Goal: Transaction & Acquisition: Purchase product/service

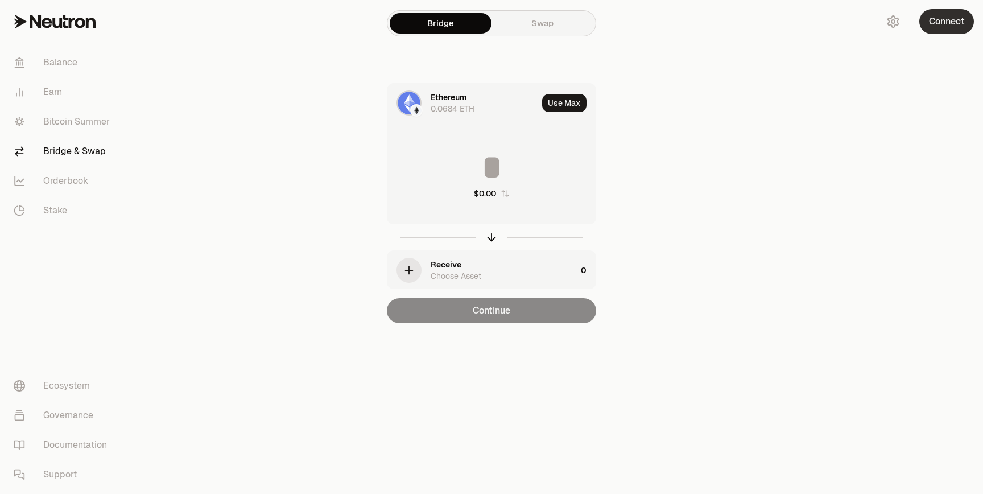
click at [951, 22] on button "Connect" at bounding box center [946, 21] width 55 height 25
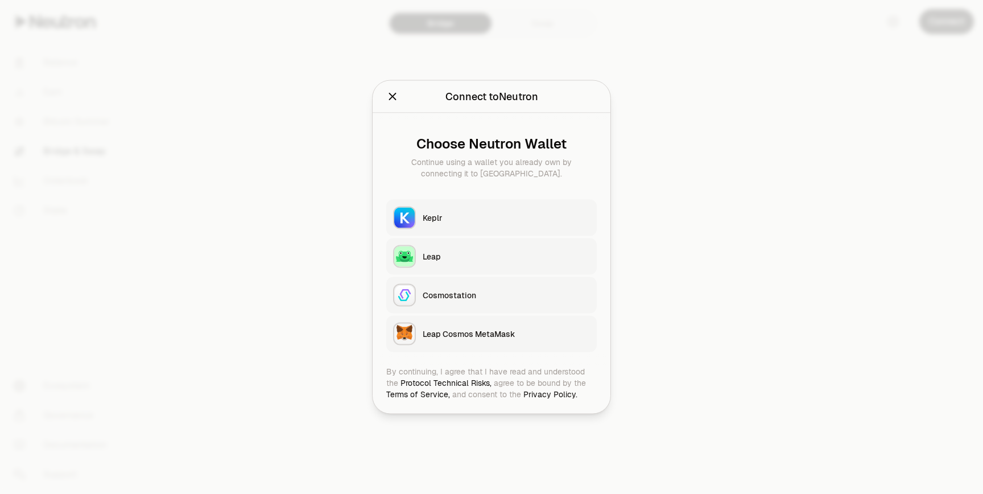
click at [508, 233] on button "Keplr" at bounding box center [491, 218] width 211 height 36
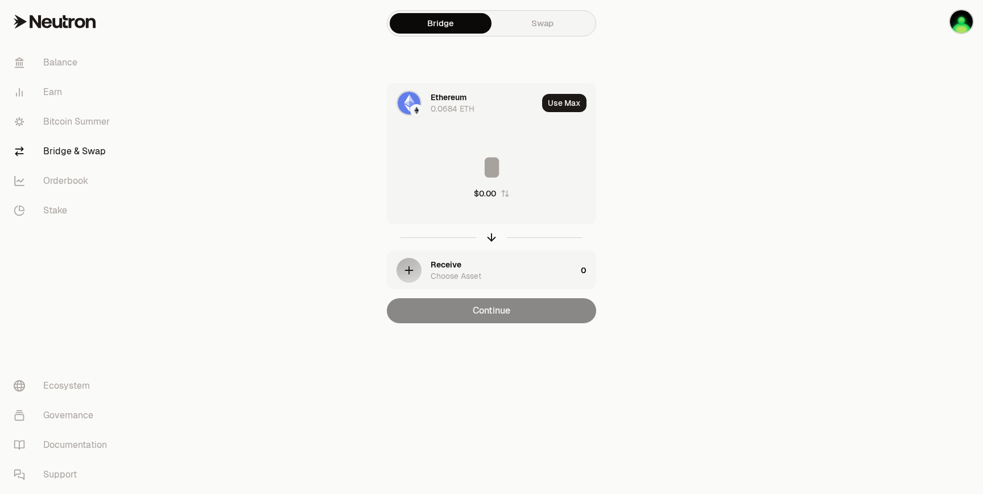
click at [471, 98] on div "Ethereum 0.0684 ETH" at bounding box center [484, 103] width 107 height 23
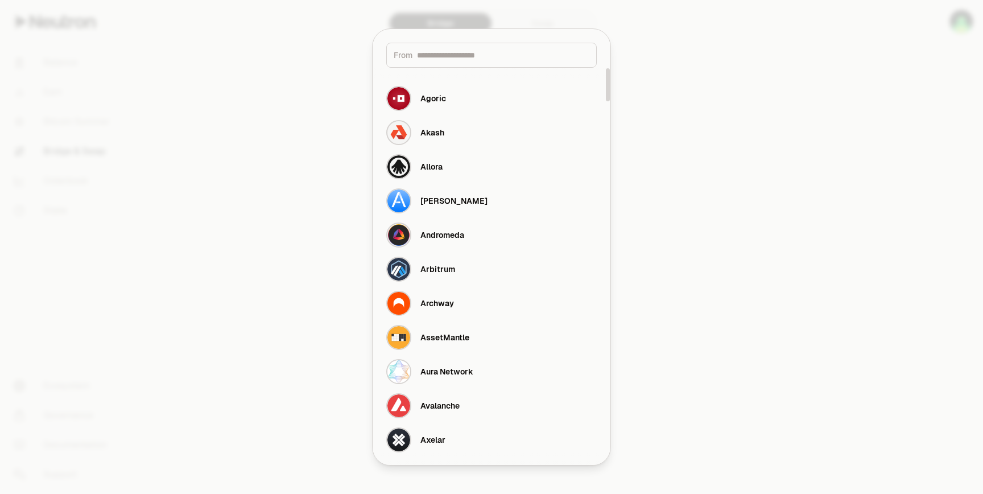
click at [457, 57] on input at bounding box center [503, 55] width 172 height 11
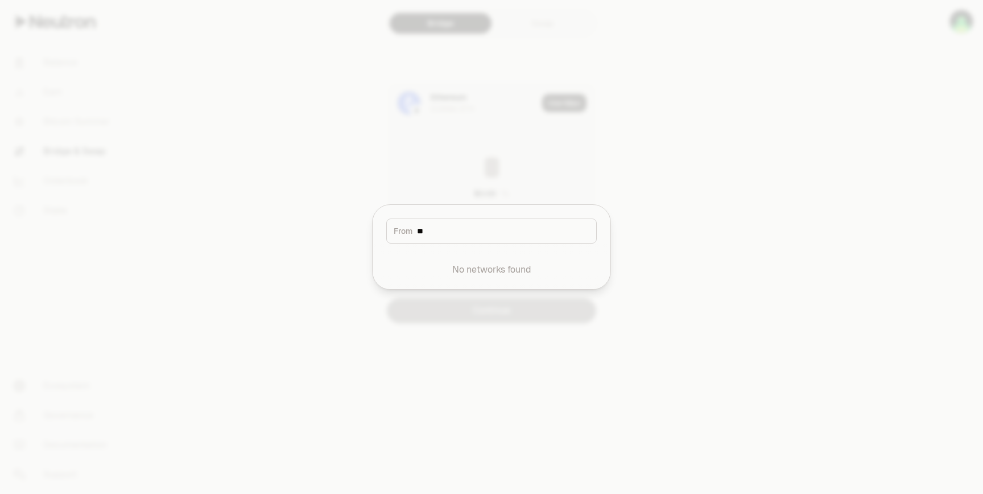
type input "*"
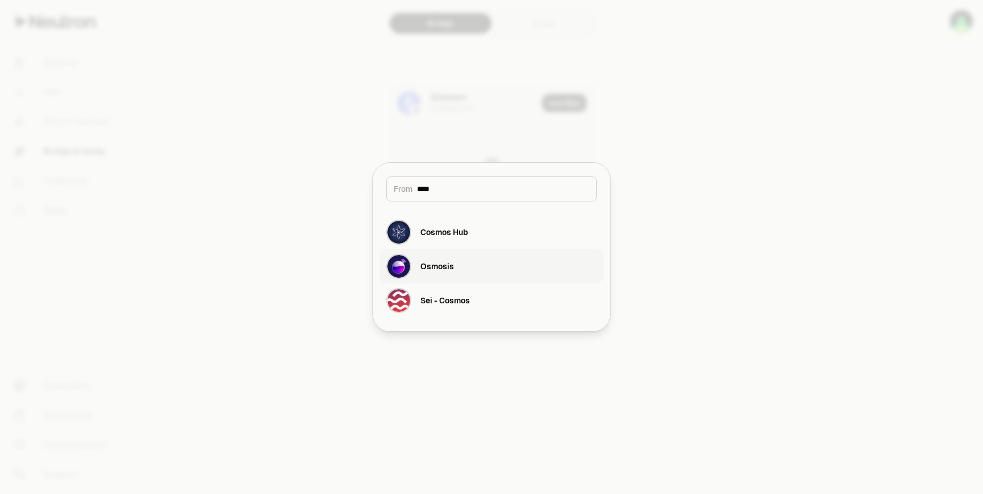
type input "****"
click at [450, 270] on div "Osmosis" at bounding box center [437, 266] width 34 height 11
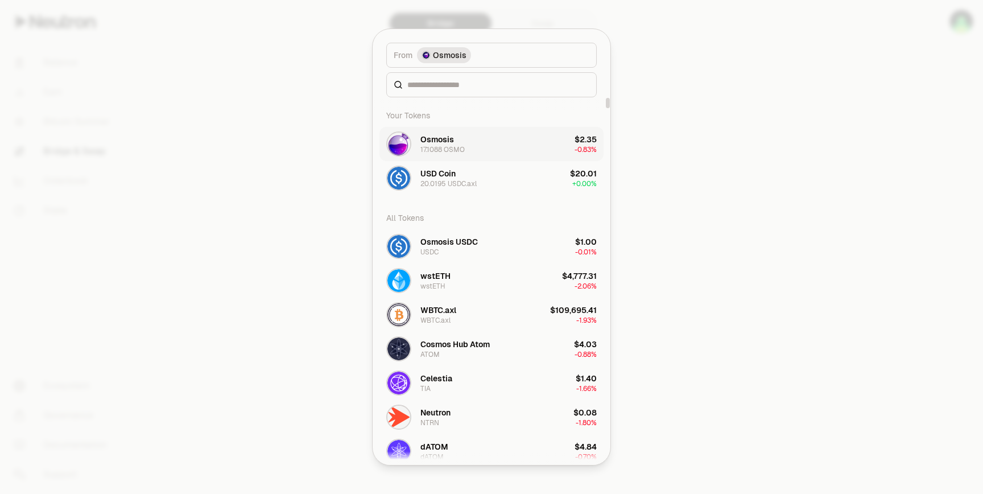
click at [482, 146] on button "Osmosis 17.1088 OSMO $2.35 -0.83%" at bounding box center [492, 144] width 224 height 34
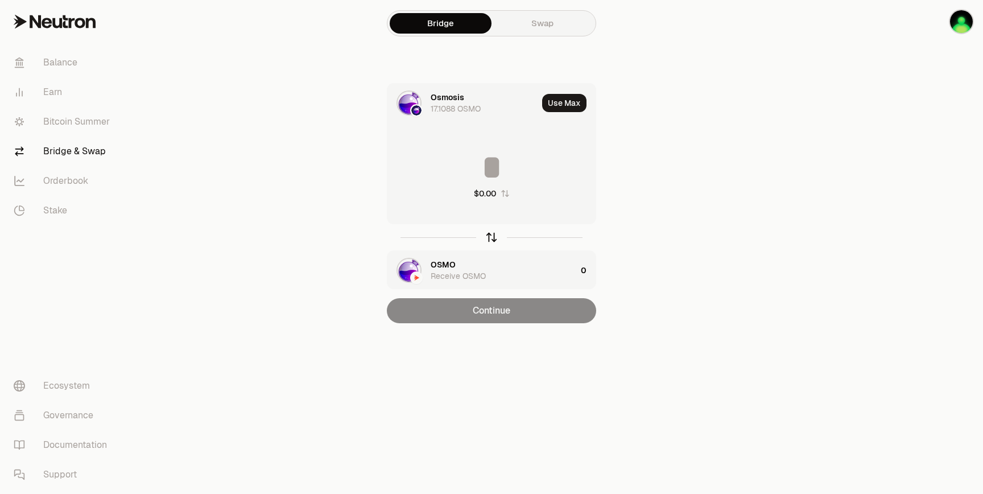
click at [493, 231] on icon "button" at bounding box center [491, 237] width 13 height 13
click at [486, 104] on div "OSMO 4.2046 OSMO" at bounding box center [484, 103] width 107 height 23
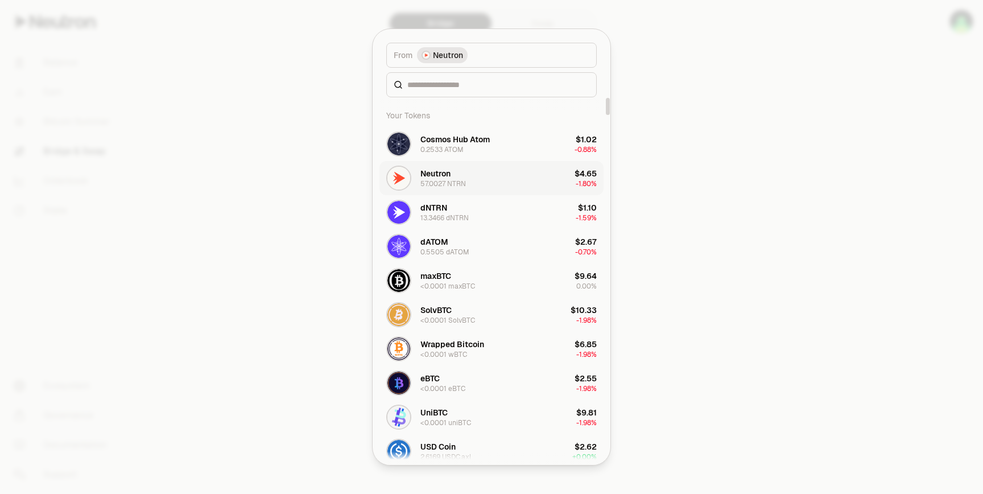
click at [464, 170] on div "Neutron 57.0027 NTRN" at bounding box center [443, 178] width 46 height 20
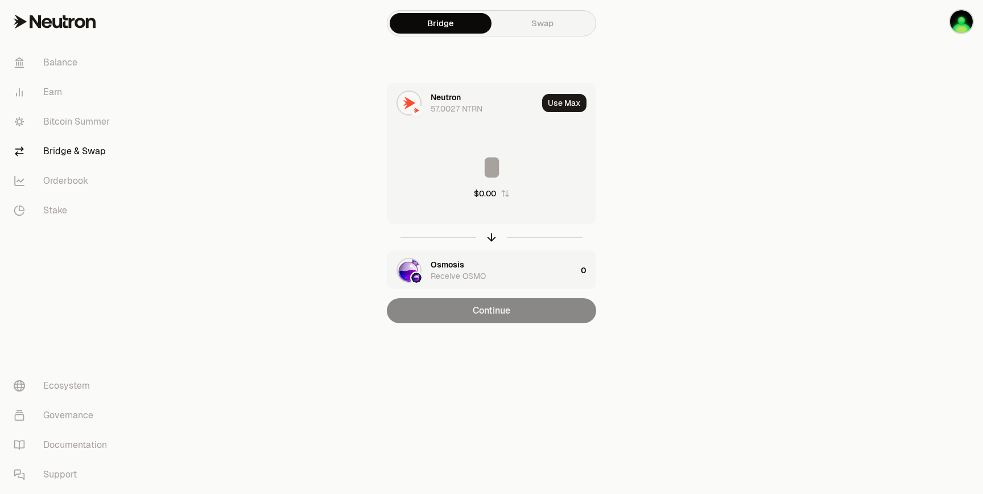
click at [514, 165] on input at bounding box center [491, 167] width 208 height 34
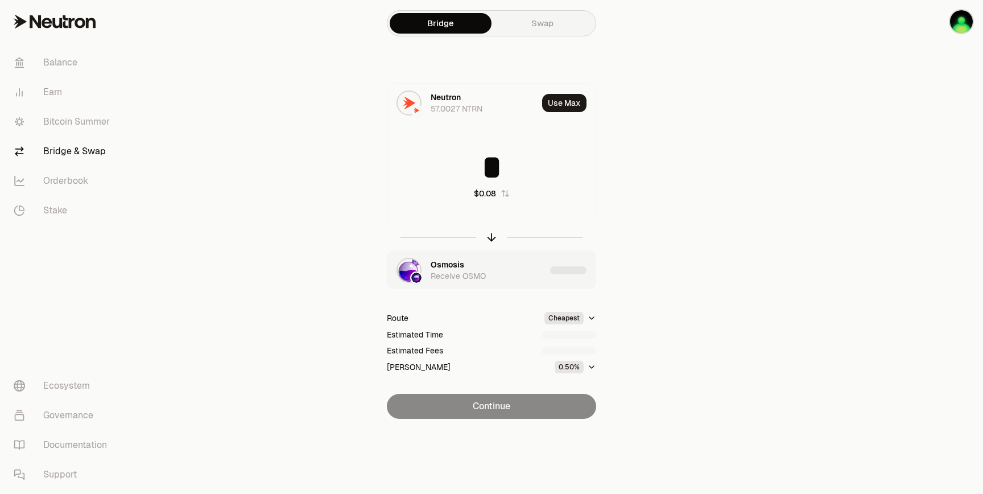
type input "*"
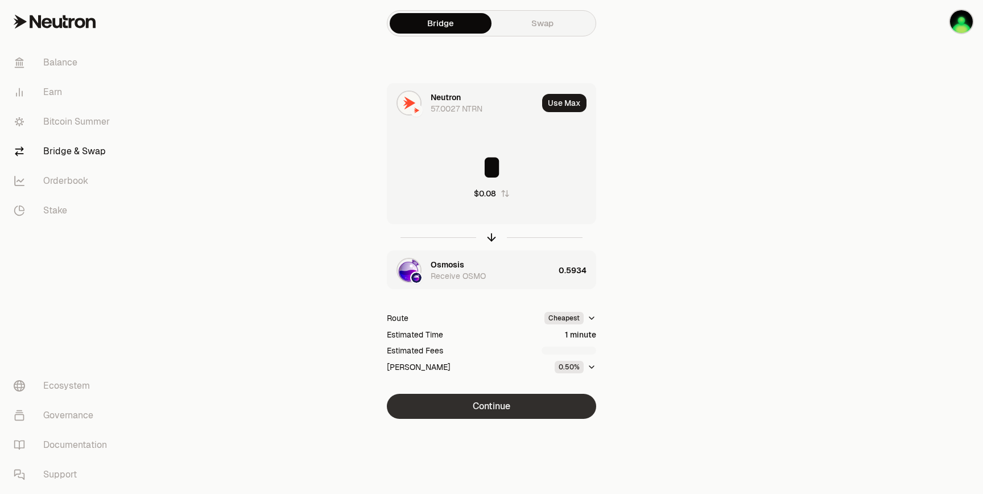
click at [543, 413] on button "Continue" at bounding box center [491, 406] width 209 height 25
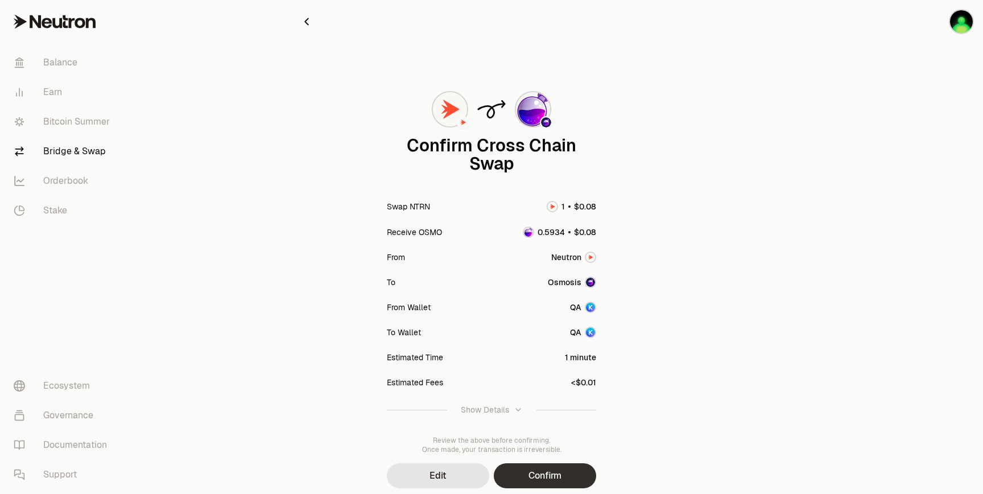
click at [556, 469] on button "Confirm" at bounding box center [545, 475] width 102 height 25
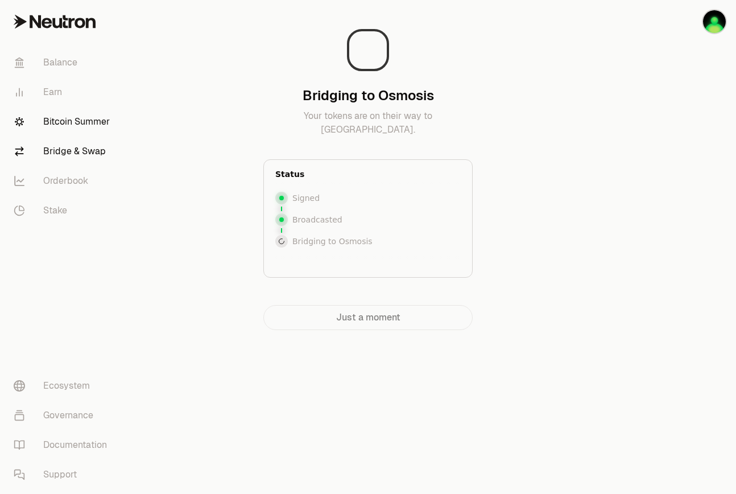
click at [68, 121] on link "Bitcoin Summer" at bounding box center [64, 122] width 118 height 30
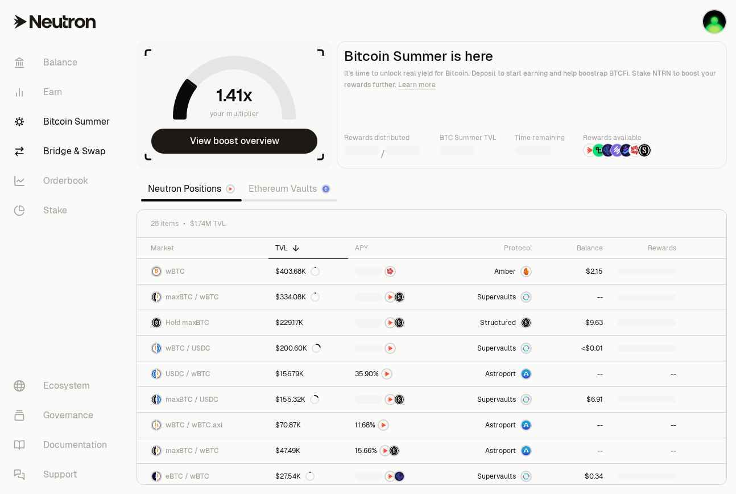
click at [65, 154] on link "Bridge & Swap" at bounding box center [64, 152] width 118 height 30
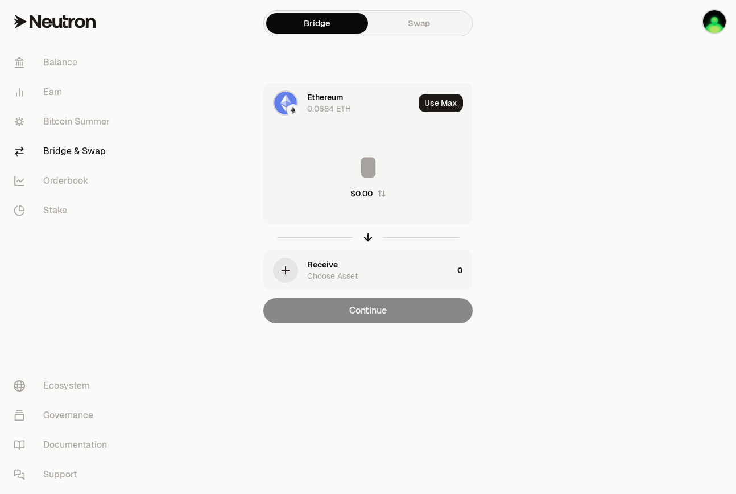
click at [341, 102] on div "Ethereum" at bounding box center [325, 97] width 36 height 11
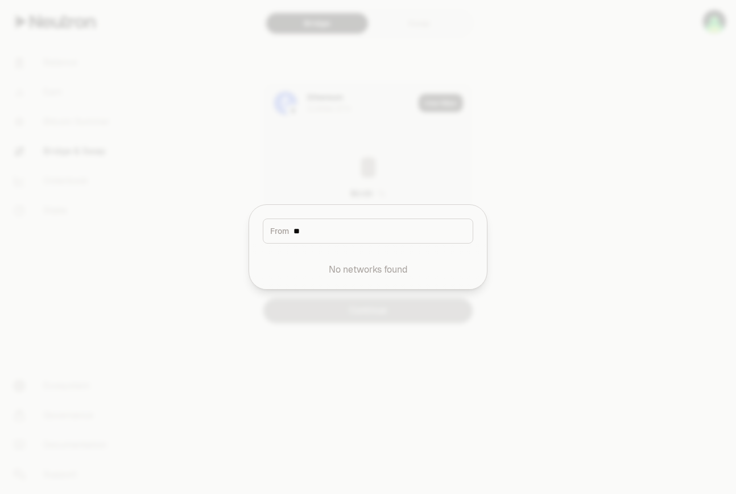
type input "*"
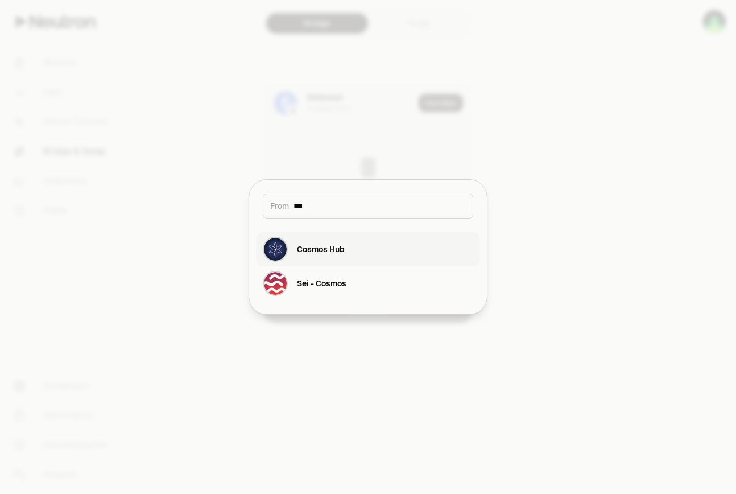
type input "***"
click at [331, 255] on div "Cosmos Hub" at bounding box center [304, 249] width 82 height 25
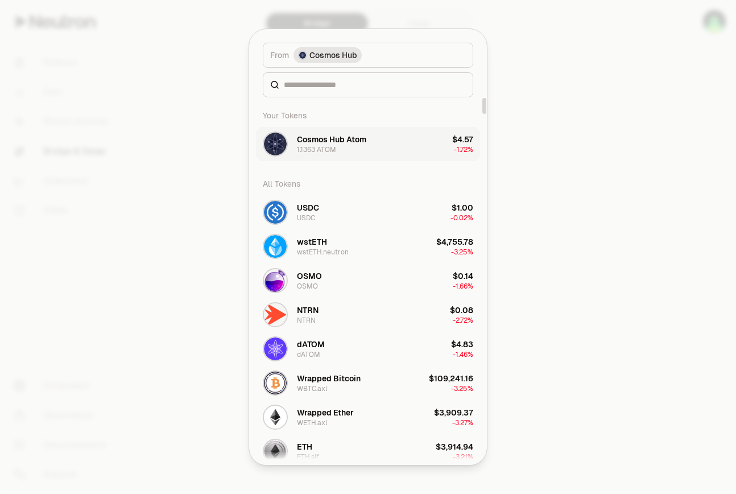
click at [342, 144] on div "Cosmos Hub Atom" at bounding box center [331, 139] width 69 height 11
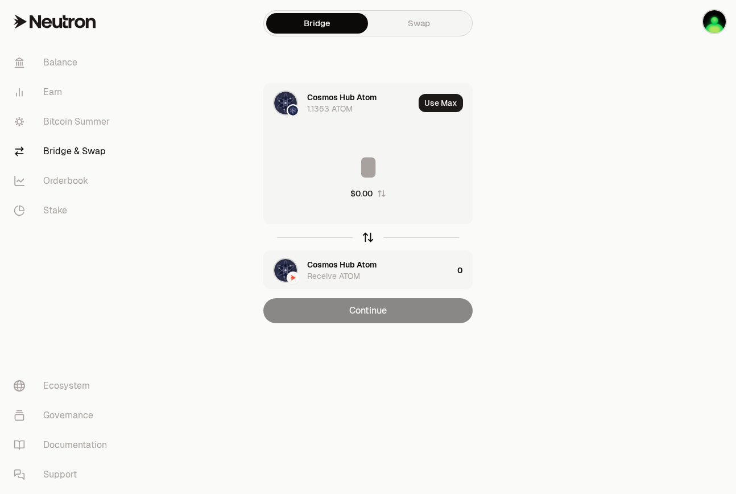
click at [363, 236] on icon "button" at bounding box center [368, 237] width 13 height 13
click at [350, 103] on div "0.2533 ATOM" at bounding box center [332, 108] width 51 height 11
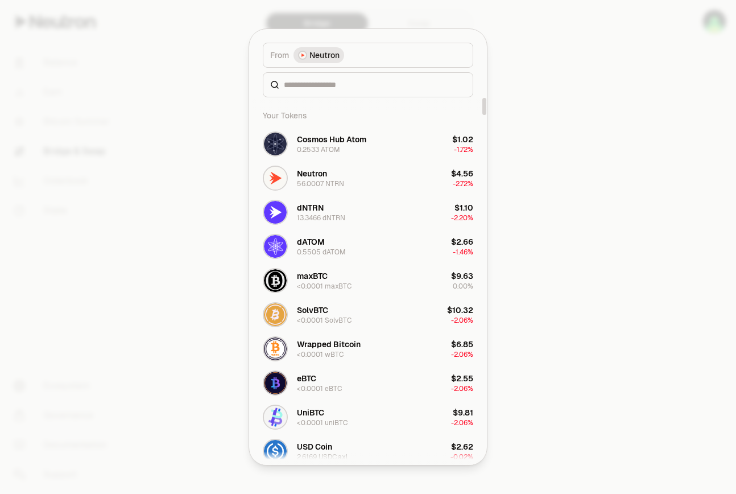
click at [621, 57] on div at bounding box center [368, 247] width 736 height 494
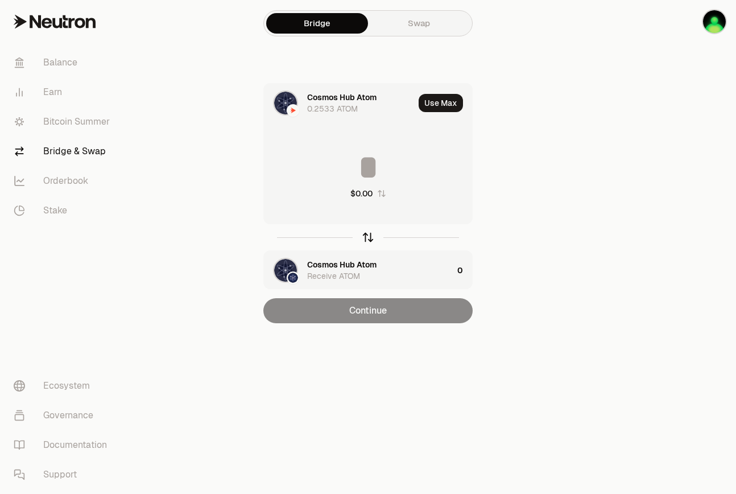
click at [362, 236] on icon "button" at bounding box center [368, 237] width 13 height 13
click at [370, 232] on icon "button" at bounding box center [368, 237] width 13 height 13
click at [344, 105] on div "0.2533 ATOM" at bounding box center [332, 108] width 51 height 11
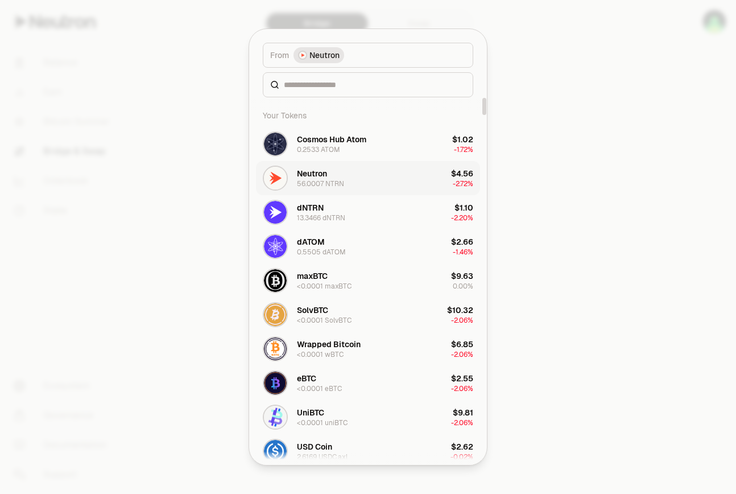
click at [327, 172] on div "Neutron" at bounding box center [312, 173] width 30 height 11
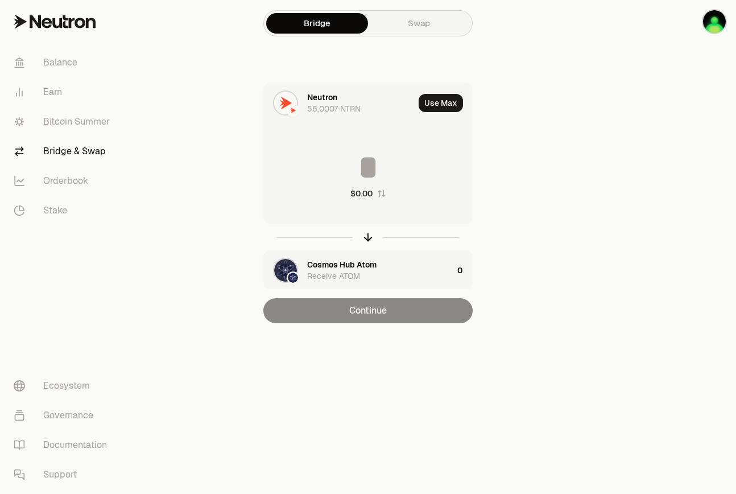
click at [368, 152] on input at bounding box center [368, 167] width 208 height 34
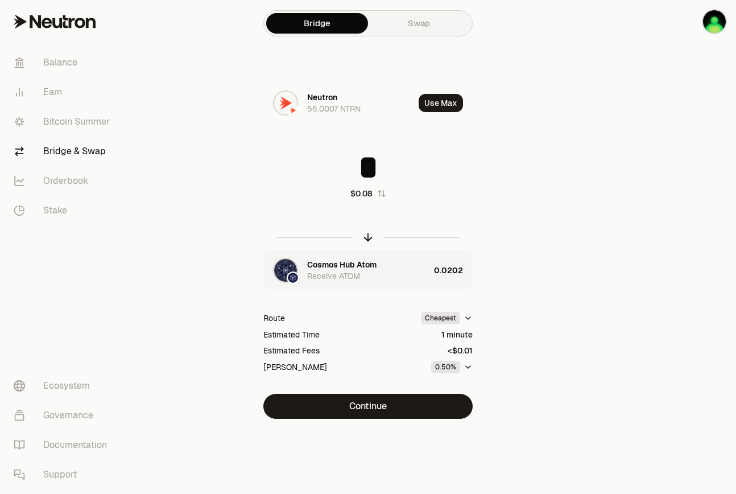
type input "*"
click at [405, 405] on button "Continue" at bounding box center [367, 406] width 209 height 25
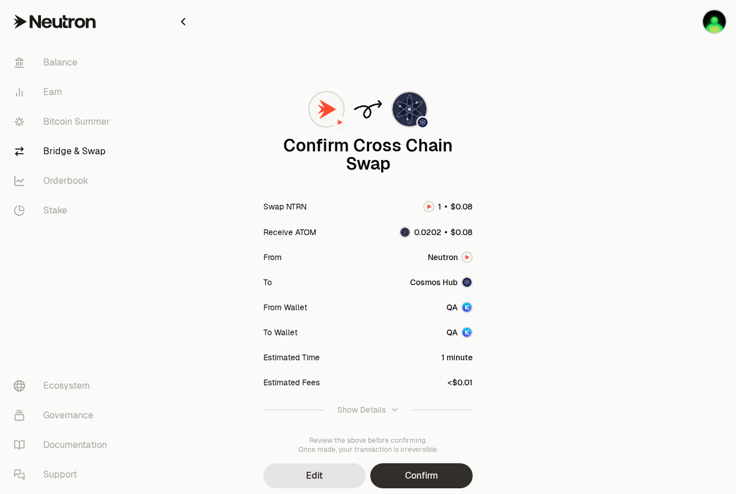
click at [428, 468] on button "Confirm" at bounding box center [421, 475] width 102 height 25
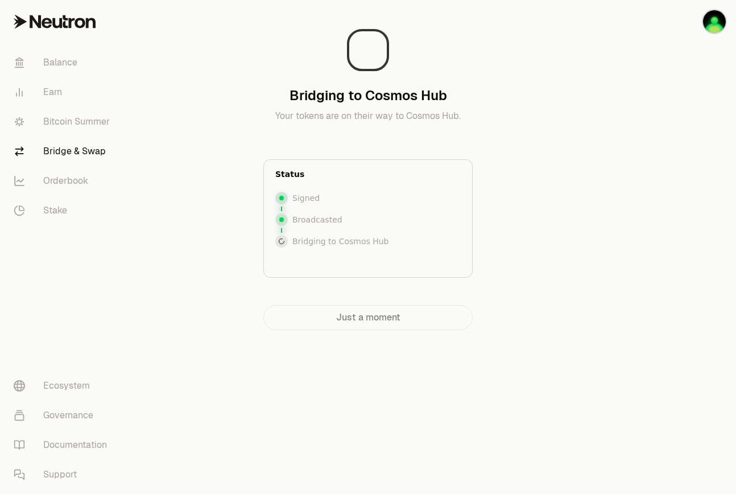
click at [55, 148] on link "Bridge & Swap" at bounding box center [64, 152] width 118 height 30
click at [62, 118] on link "Bitcoin Summer" at bounding box center [64, 122] width 118 height 30
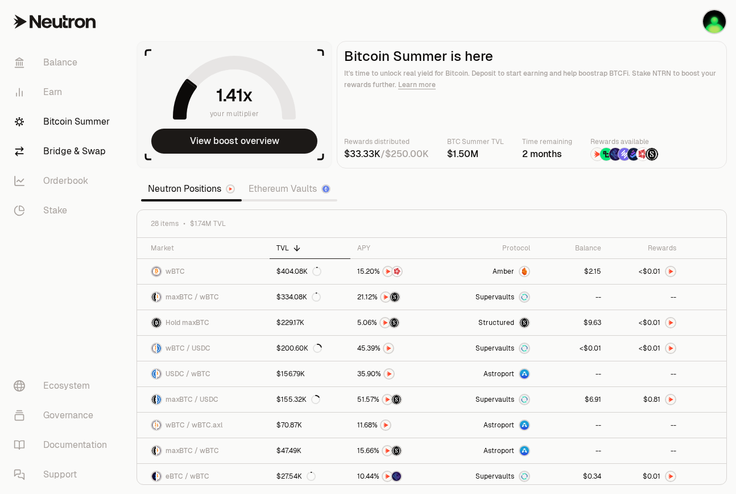
click at [65, 152] on link "Bridge & Swap" at bounding box center [64, 152] width 118 height 30
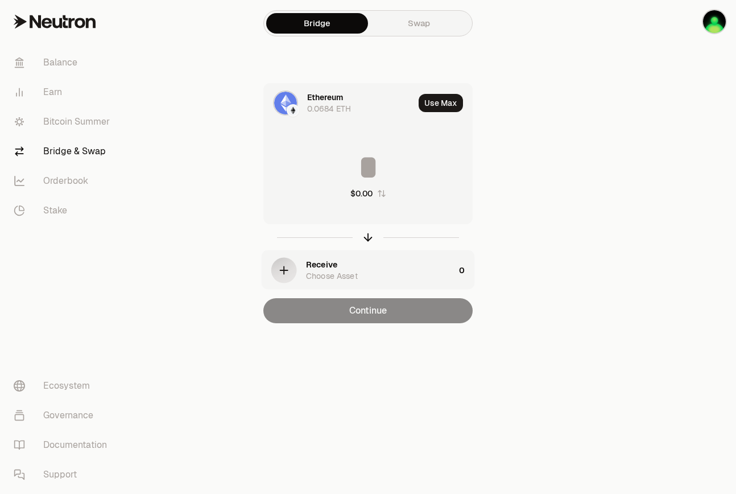
click at [341, 82] on div "Bridge Swap Ethereum 0.0684 ETH Use Max $0.00 Receive Choose Asset 0 Continue" at bounding box center [368, 184] width 410 height 369
click at [340, 103] on div "0.0684 ETH" at bounding box center [329, 108] width 44 height 11
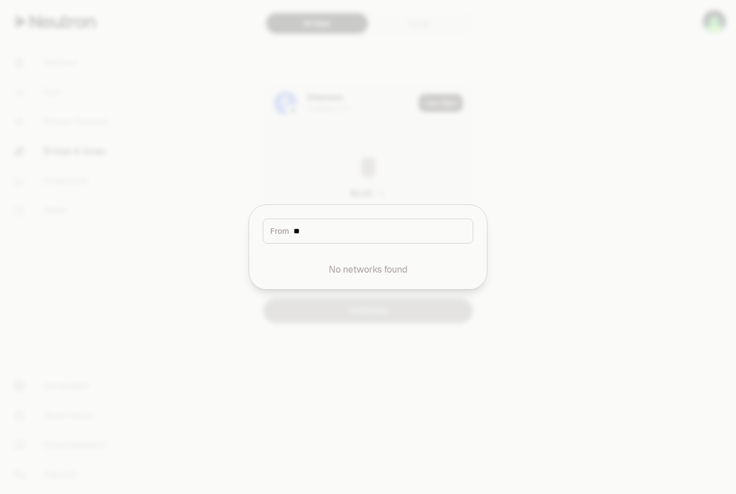
type input "*"
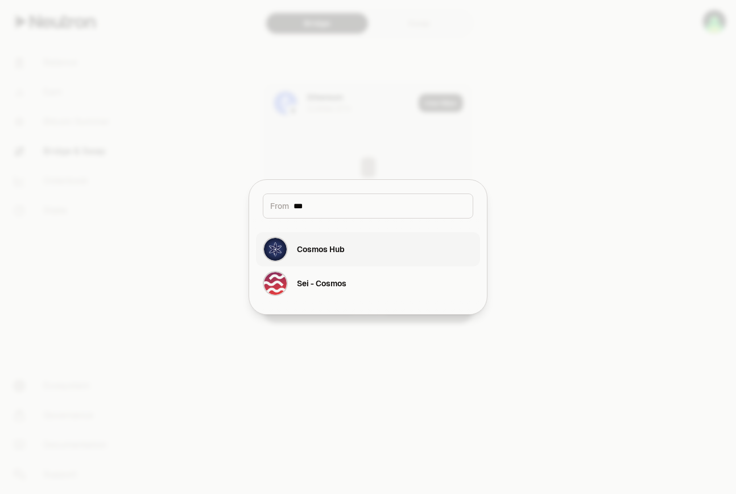
type input "***"
click at [354, 233] on button "Cosmos Hub" at bounding box center [368, 249] width 224 height 34
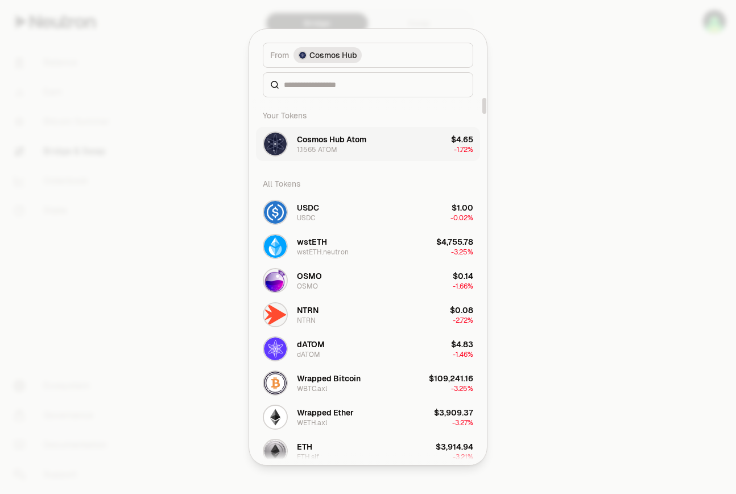
click at [364, 149] on div "Cosmos Hub Atom 1.1565 ATOM" at bounding box center [331, 144] width 69 height 20
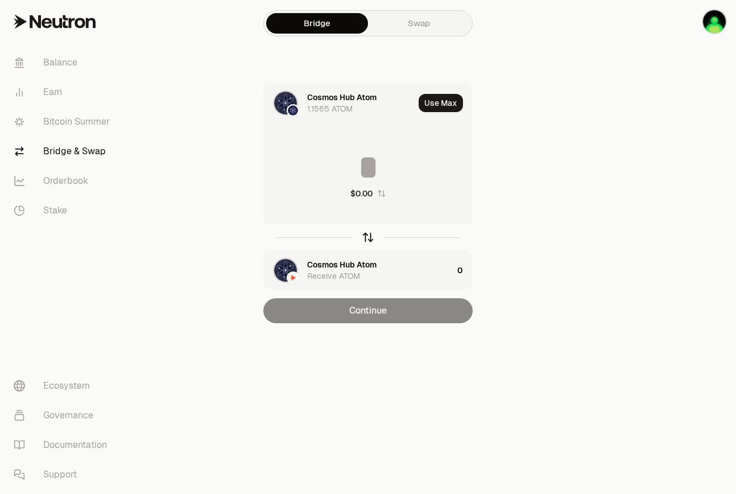
click at [368, 231] on icon "button" at bounding box center [368, 237] width 13 height 13
click at [360, 113] on div "Cosmos Hub Atom 0.2533 ATOM" at bounding box center [360, 103] width 107 height 23
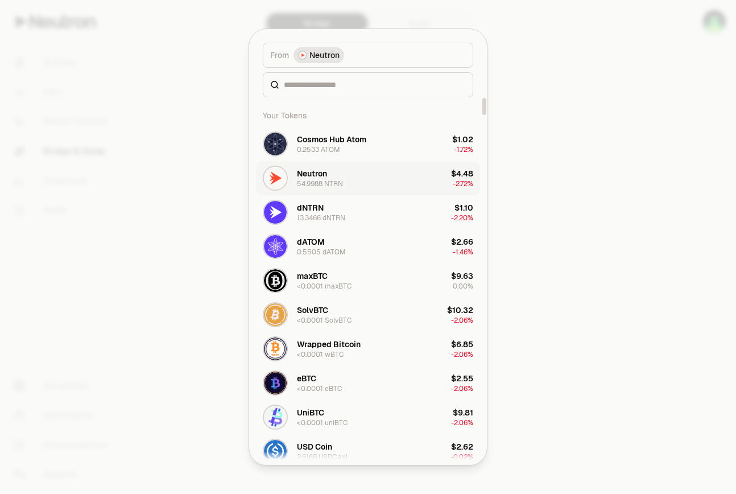
click at [336, 184] on div "54.9988 NTRN" at bounding box center [320, 183] width 46 height 9
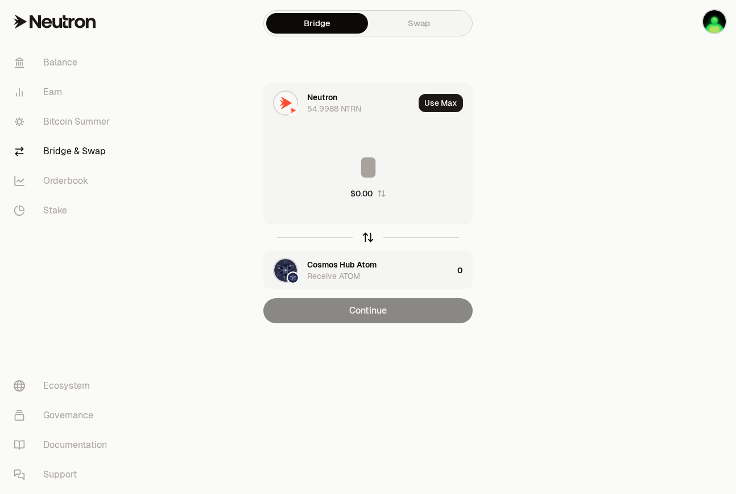
click at [369, 234] on icon "button" at bounding box center [368, 235] width 7 height 3
click at [574, 206] on section "Bridge Swap Cosmos Hub Atom 1.1565 ATOM Use Max $0.00 Neutron Receive NTRN 0 Co…" at bounding box center [369, 184] width 438 height 369
click at [365, 233] on icon "button" at bounding box center [368, 237] width 13 height 13
click at [369, 232] on icon "button" at bounding box center [368, 237] width 13 height 13
click at [359, 101] on div "Cosmos Hub Atom" at bounding box center [341, 97] width 69 height 11
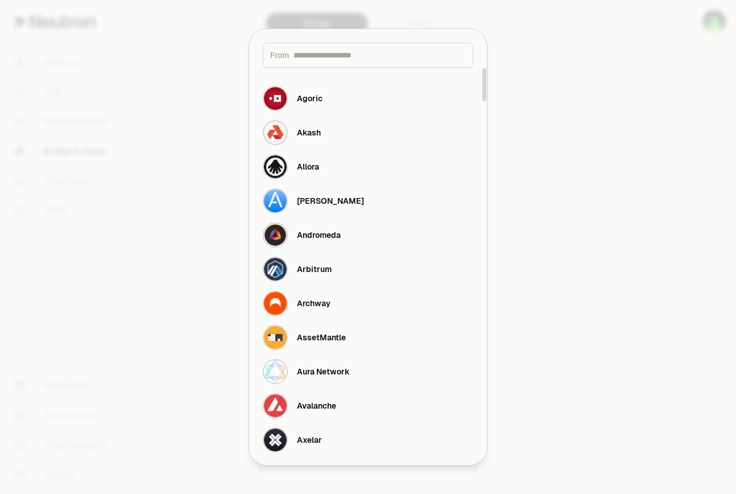
click at [329, 51] on input at bounding box center [380, 55] width 172 height 11
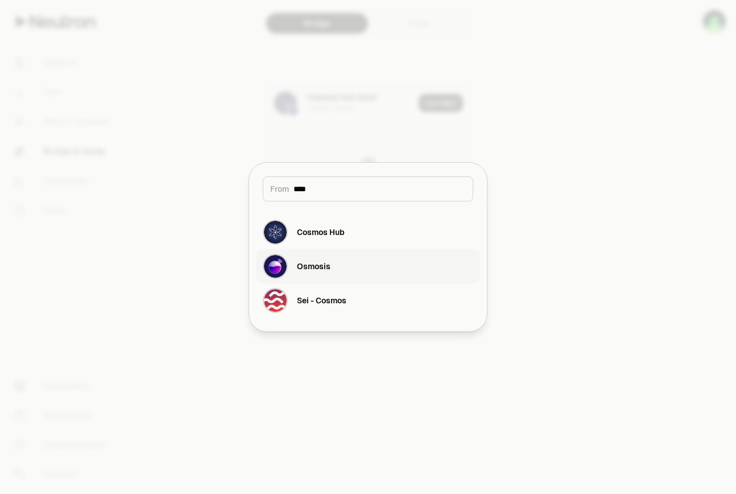
type input "****"
click at [302, 260] on div "Osmosis" at bounding box center [297, 266] width 68 height 25
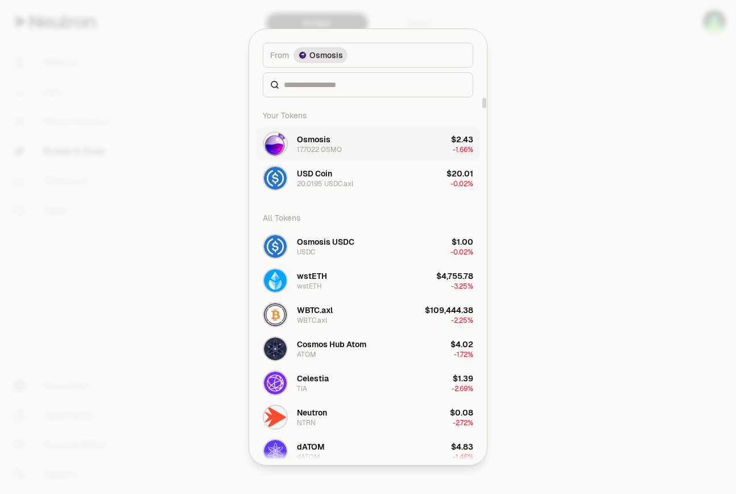
click at [333, 143] on div "Osmosis 17.7022 OSMO" at bounding box center [319, 144] width 45 height 20
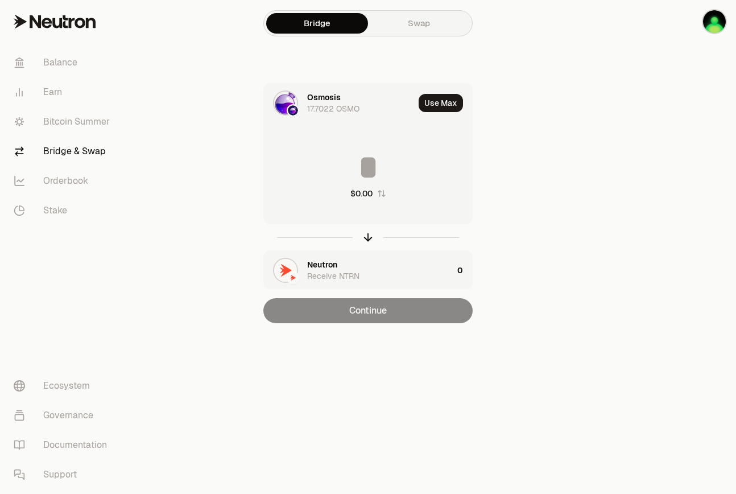
click at [387, 166] on input at bounding box center [368, 167] width 208 height 34
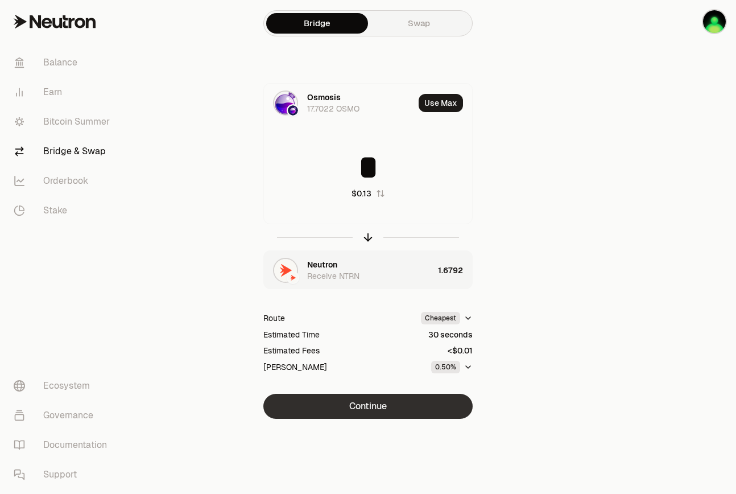
type input "*"
click at [419, 408] on button "Continue" at bounding box center [367, 406] width 209 height 25
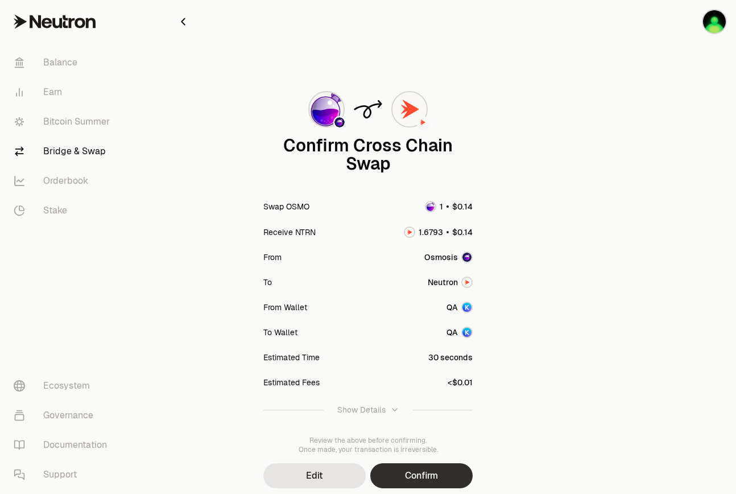
click at [444, 479] on button "Confirm" at bounding box center [421, 475] width 102 height 25
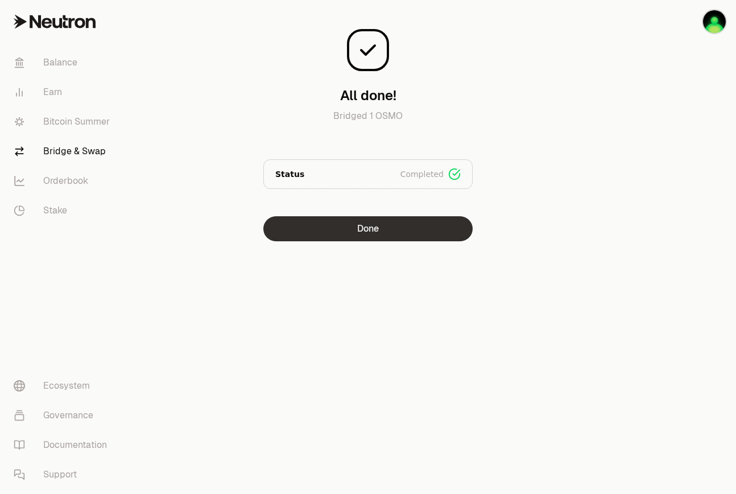
click at [434, 226] on button "Done" at bounding box center [367, 228] width 209 height 25
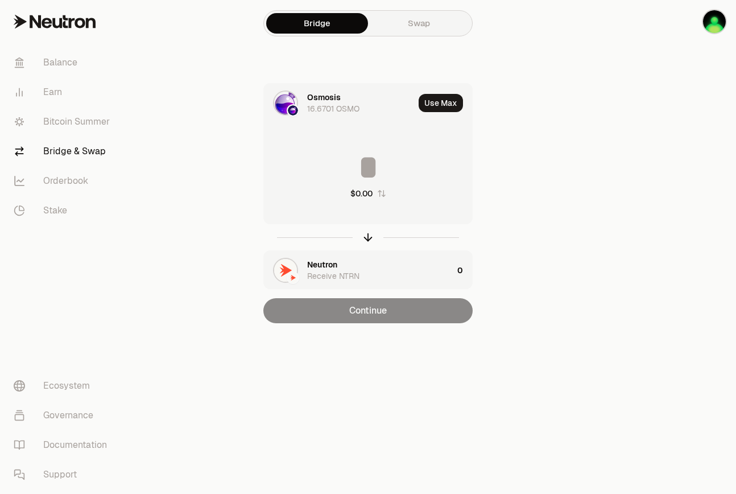
click at [365, 110] on div "Osmosis 16.6701 OSMO" at bounding box center [360, 103] width 107 height 23
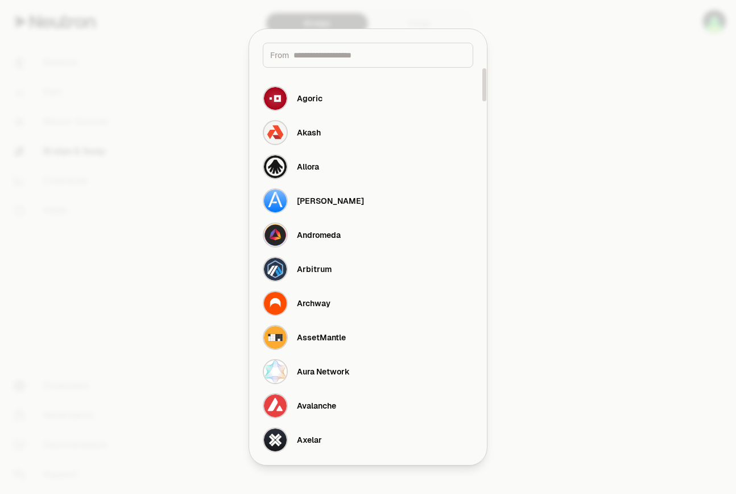
click at [343, 60] on input at bounding box center [380, 55] width 172 height 11
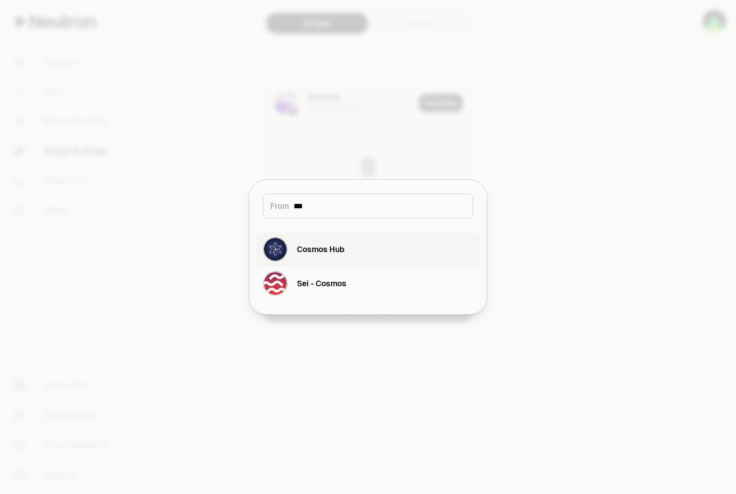
type input "***"
click at [324, 245] on div "Cosmos Hub" at bounding box center [321, 249] width 48 height 11
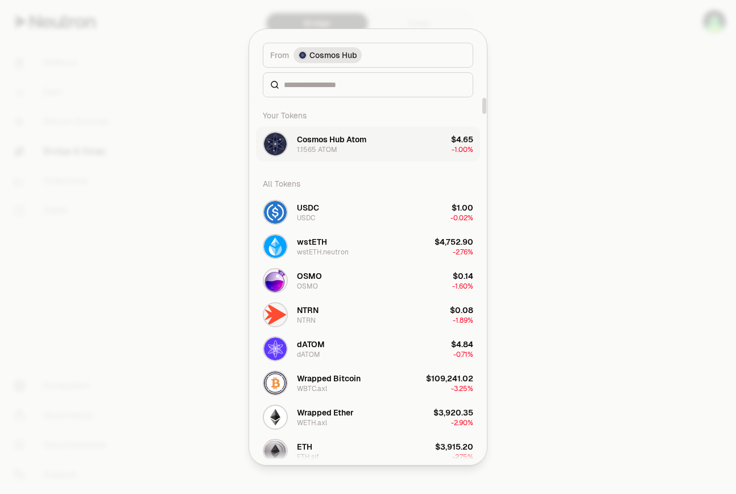
click at [331, 142] on div "Cosmos Hub Atom" at bounding box center [331, 139] width 69 height 11
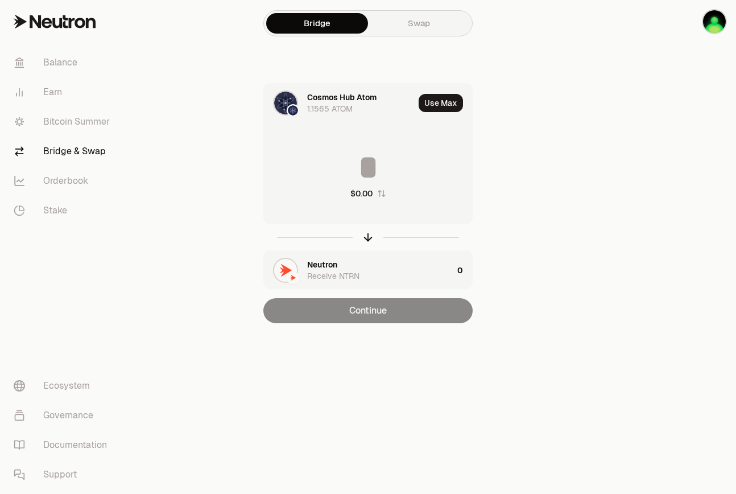
click at [378, 170] on input at bounding box center [368, 167] width 208 height 34
type input "*"
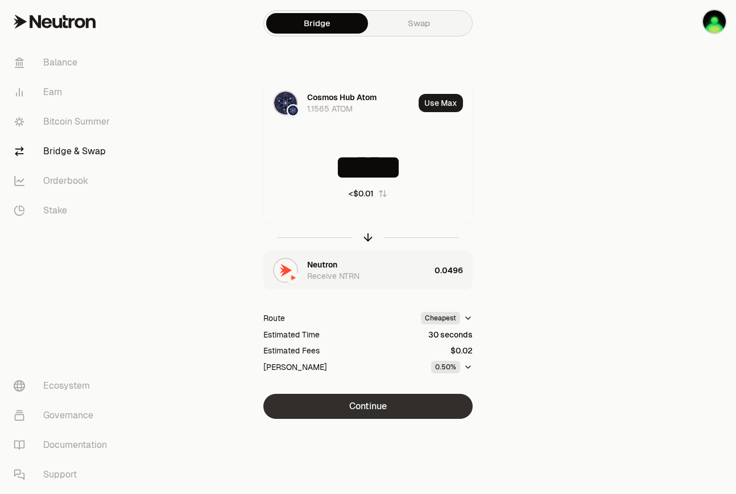
type input "*****"
click at [399, 407] on button "Continue" at bounding box center [367, 406] width 209 height 25
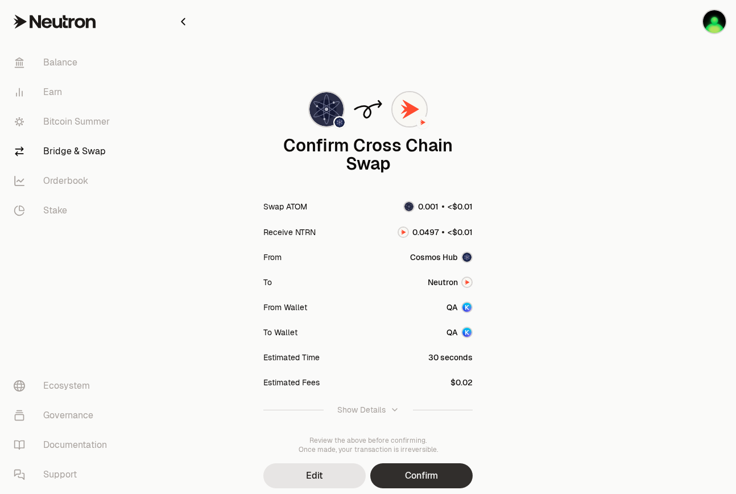
click at [402, 472] on button "Confirm" at bounding box center [421, 475] width 102 height 25
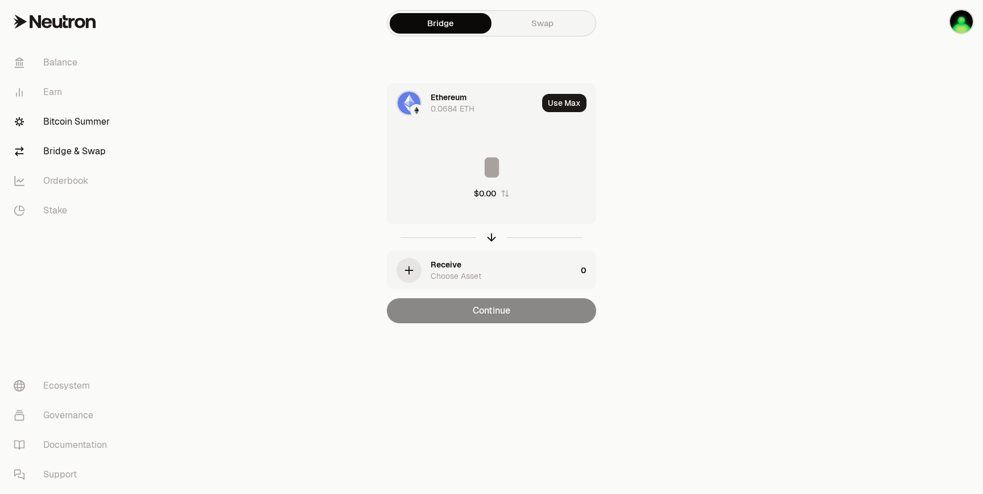
click at [45, 125] on link "Bitcoin Summer" at bounding box center [64, 122] width 118 height 30
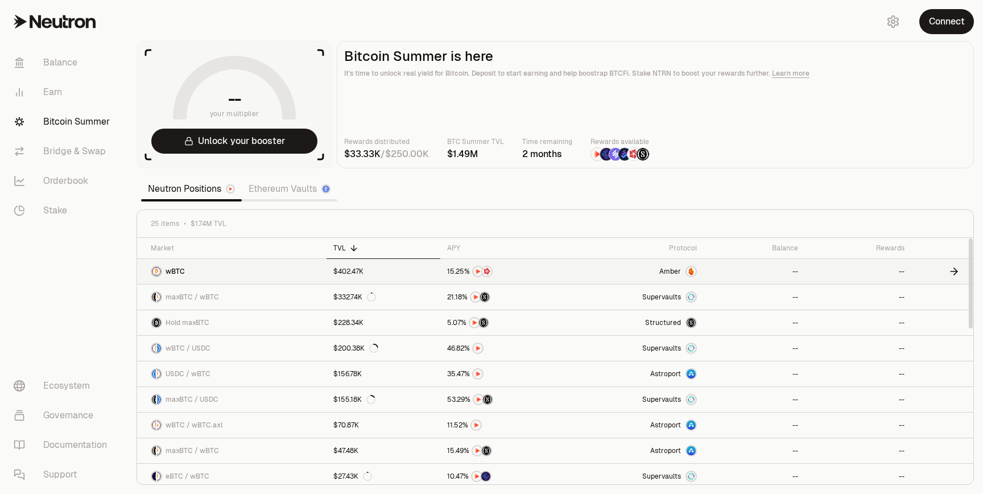
click at [271, 283] on link "wBTC" at bounding box center [231, 271] width 189 height 25
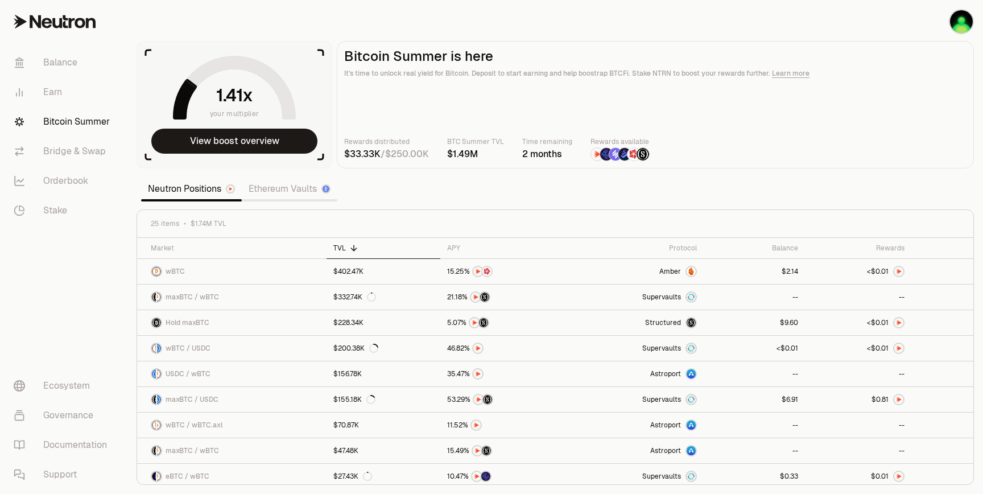
click at [305, 193] on link "Ethereum Vaults" at bounding box center [290, 189] width 96 height 23
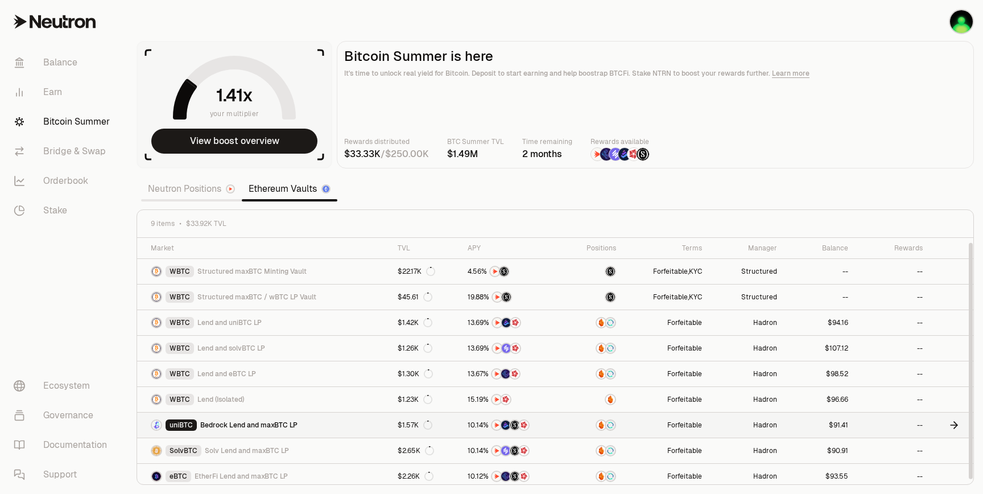
scroll to position [5, 0]
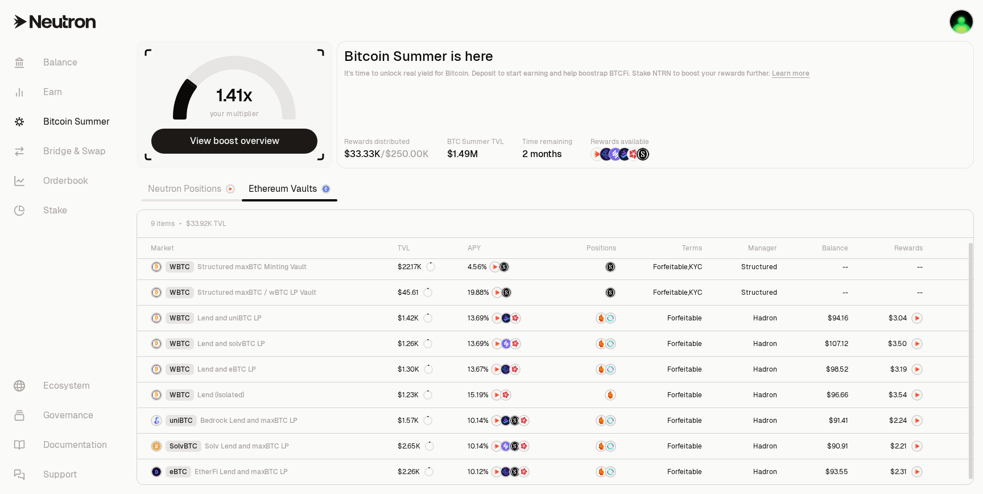
click at [209, 197] on link "Neutron Positions" at bounding box center [191, 189] width 101 height 23
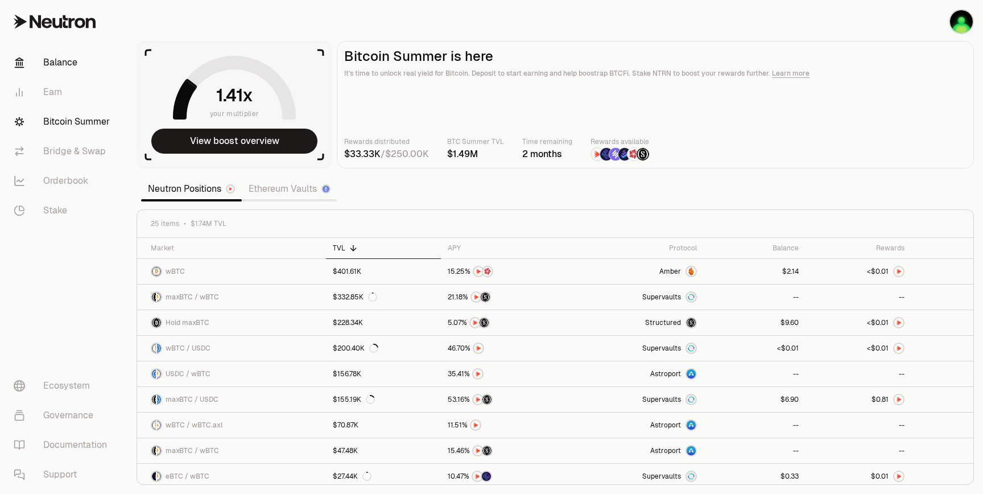
click at [56, 68] on link "Balance" at bounding box center [64, 63] width 118 height 30
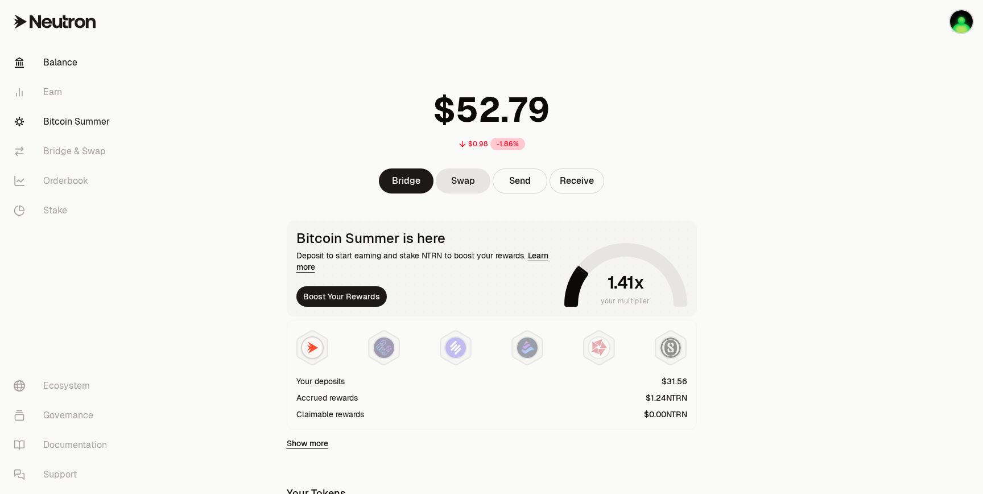
click at [57, 119] on link "Bitcoin Summer" at bounding box center [64, 122] width 118 height 30
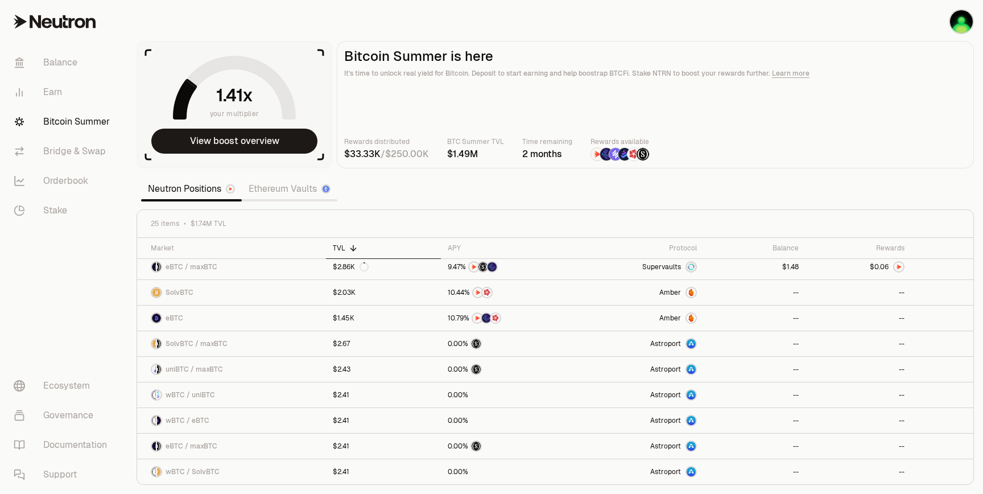
scroll to position [13, 0]
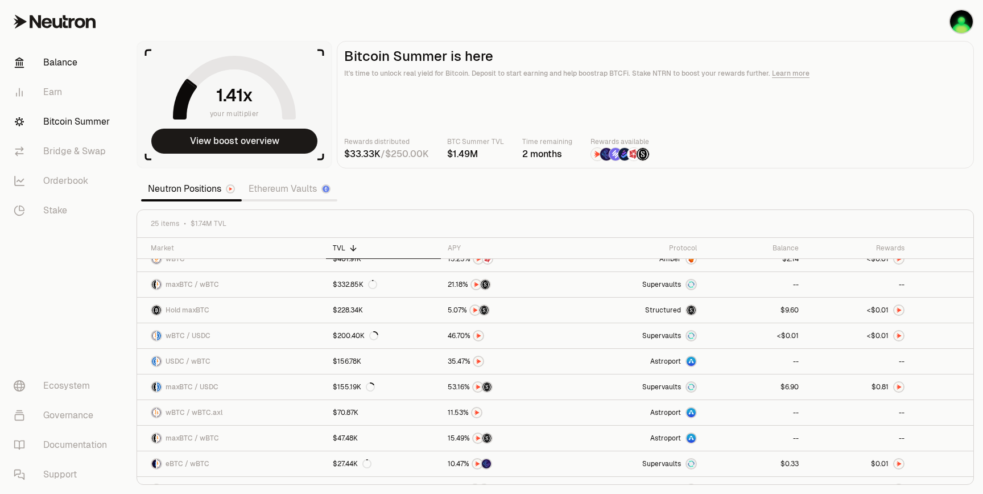
click at [72, 60] on link "Balance" at bounding box center [64, 63] width 118 height 30
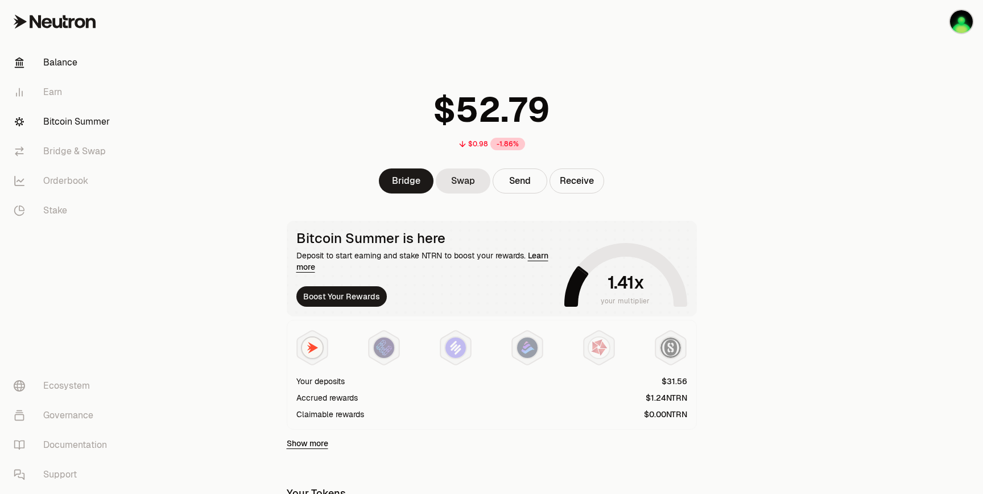
click at [26, 121] on link "Bitcoin Summer" at bounding box center [64, 122] width 118 height 30
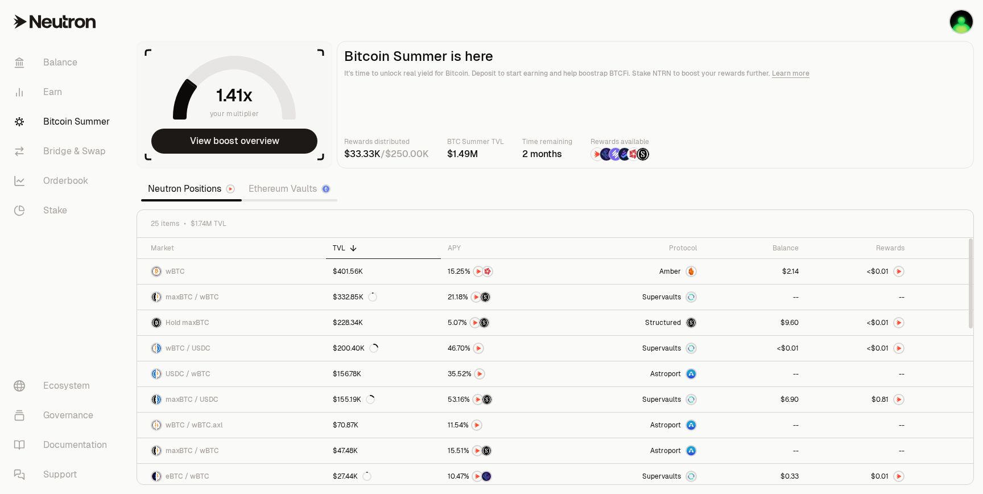
click at [279, 180] on link "Ethereum Vaults" at bounding box center [290, 189] width 96 height 23
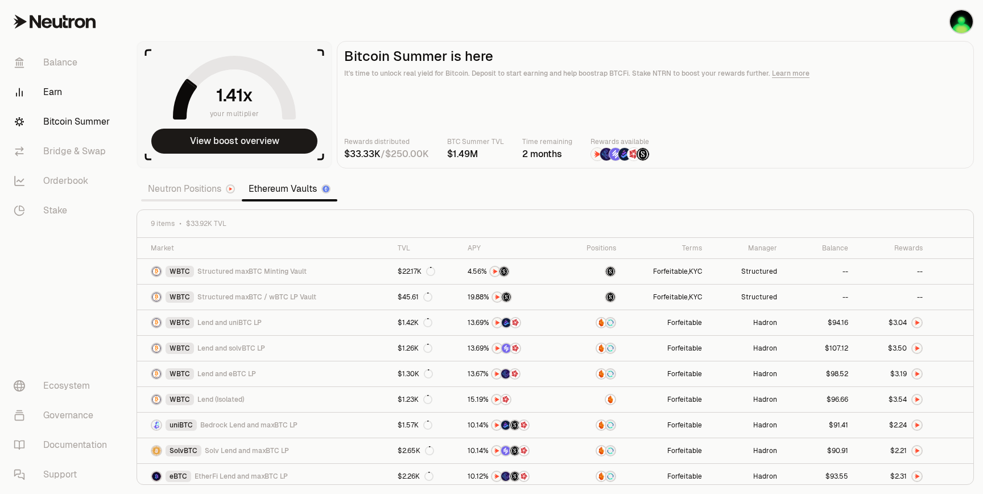
click at [60, 94] on link "Earn" at bounding box center [64, 92] width 118 height 30
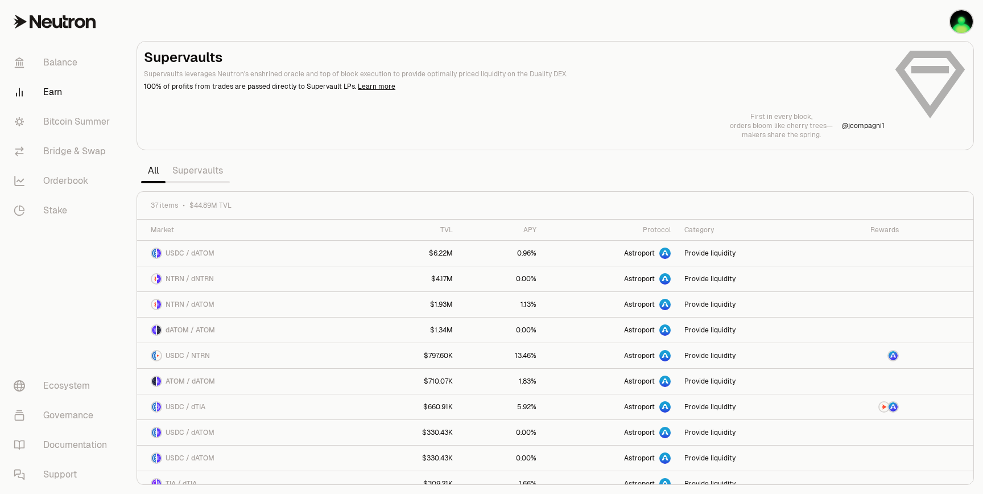
click at [220, 171] on link "Supervaults" at bounding box center [198, 170] width 64 height 23
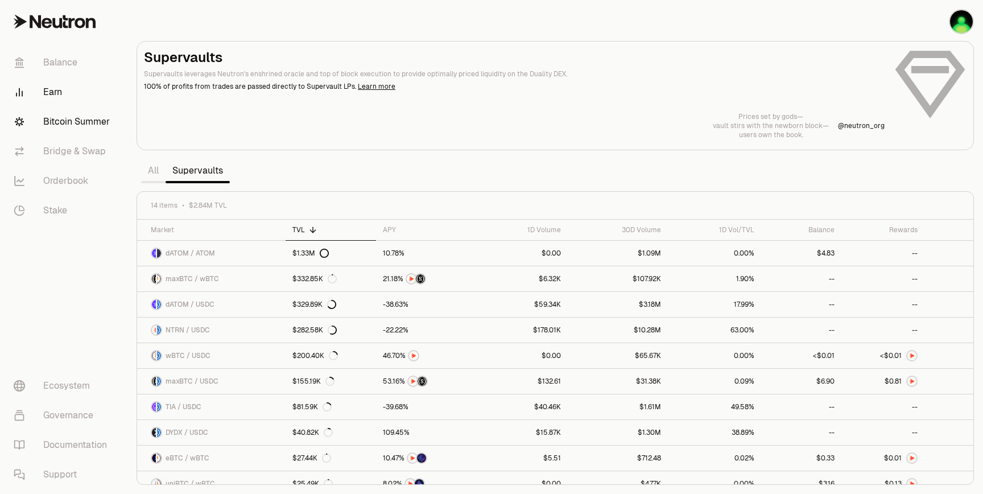
click at [69, 125] on link "Bitcoin Summer" at bounding box center [64, 122] width 118 height 30
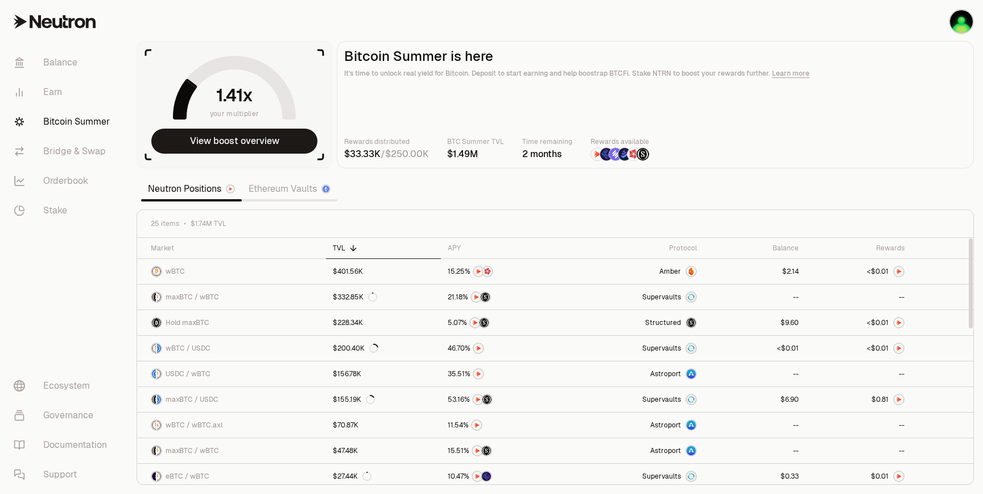
click at [281, 192] on link "Ethereum Vaults" at bounding box center [290, 189] width 96 height 23
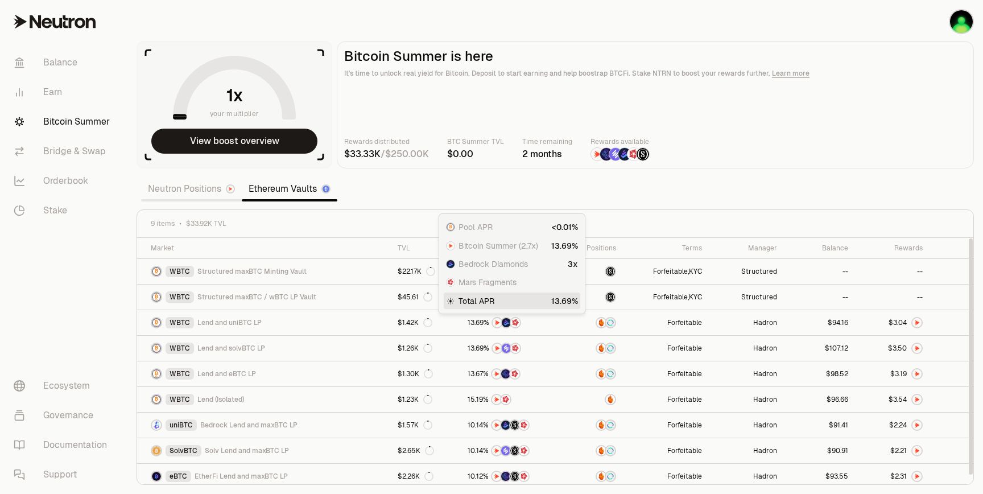
click at [460, 201] on section "your multiplier View boost overview Bitcoin Summer is here It's time to unlock …" at bounding box center [555, 247] width 856 height 494
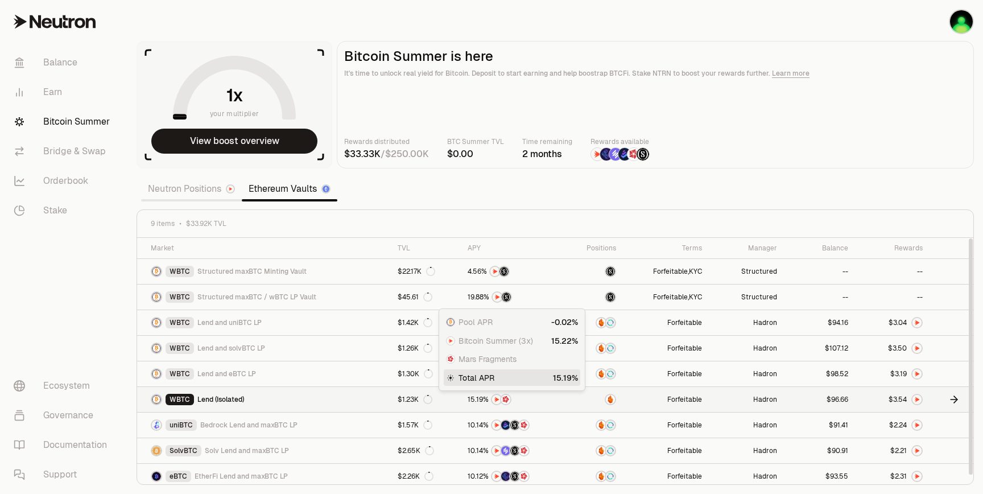
scroll to position [5, 0]
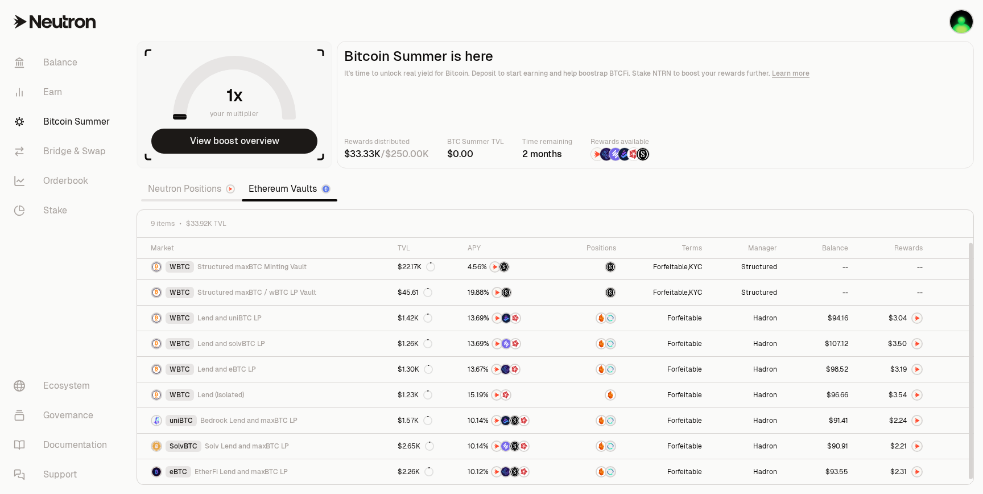
click at [172, 184] on link "Neutron Positions" at bounding box center [191, 189] width 101 height 23
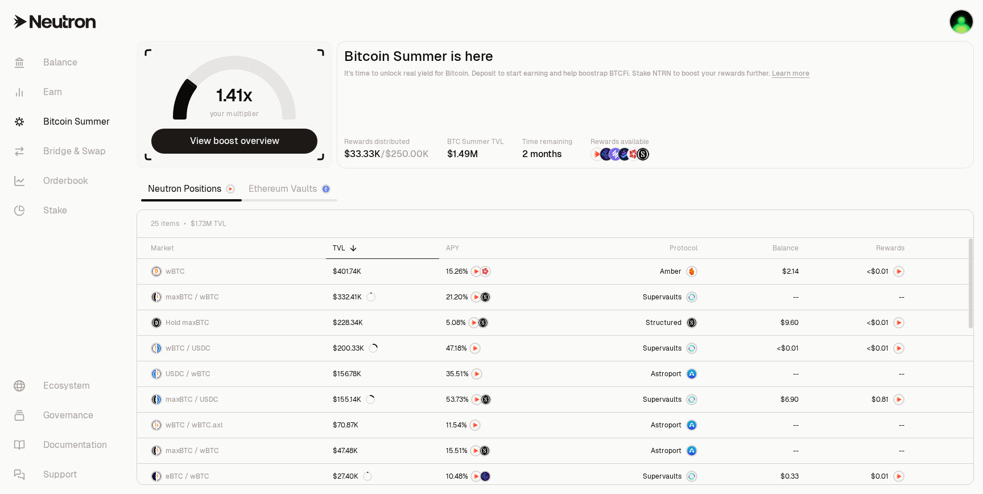
click at [284, 192] on link "Ethereum Vaults" at bounding box center [290, 189] width 96 height 23
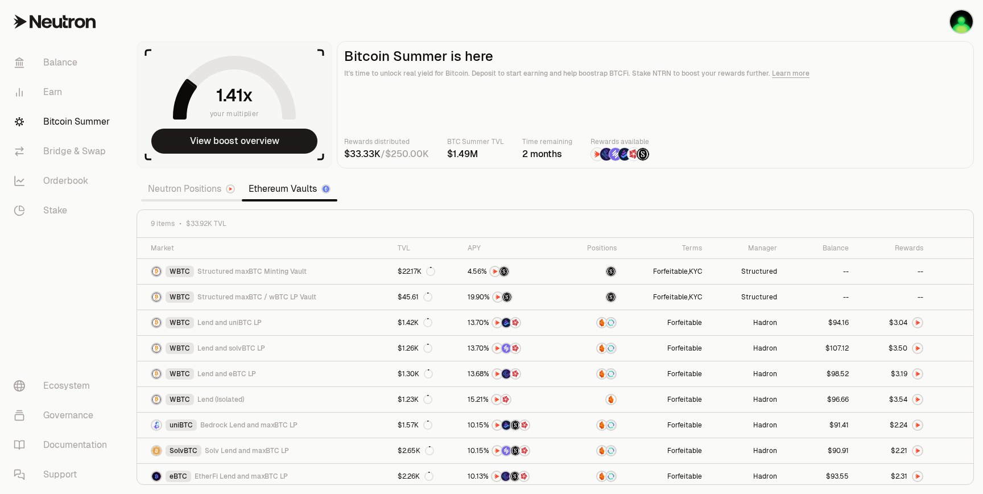
click at [200, 189] on link "Neutron Positions" at bounding box center [191, 189] width 101 height 23
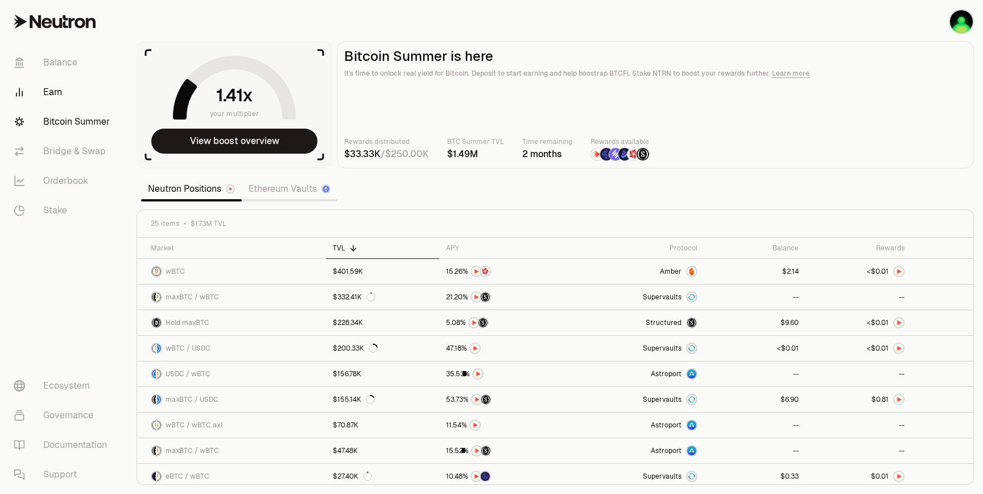
click at [52, 91] on link "Earn" at bounding box center [64, 92] width 118 height 30
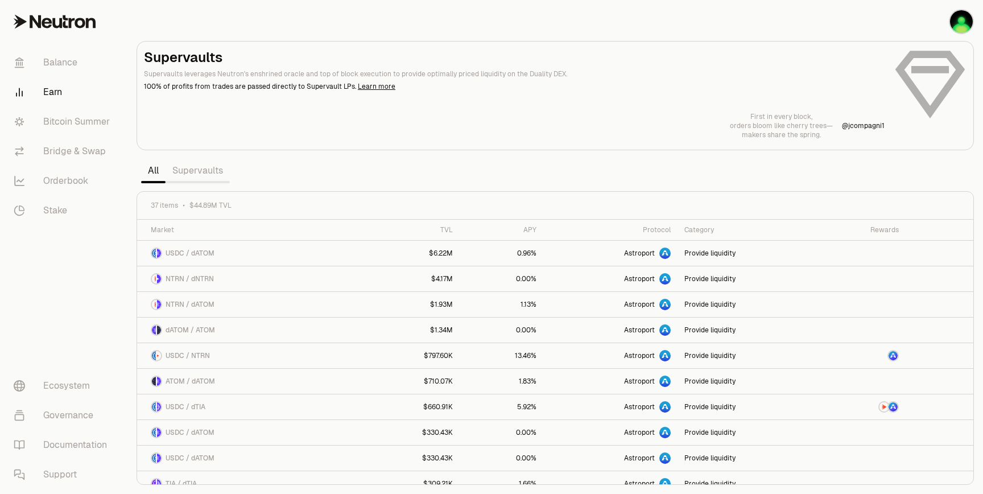
click at [221, 169] on link "Supervaults" at bounding box center [198, 170] width 64 height 23
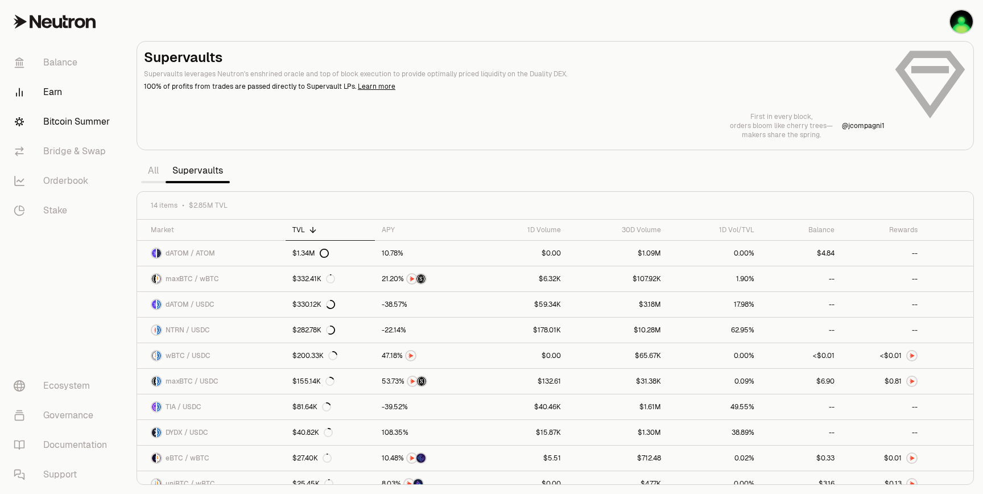
click at [87, 122] on link "Bitcoin Summer" at bounding box center [64, 122] width 118 height 30
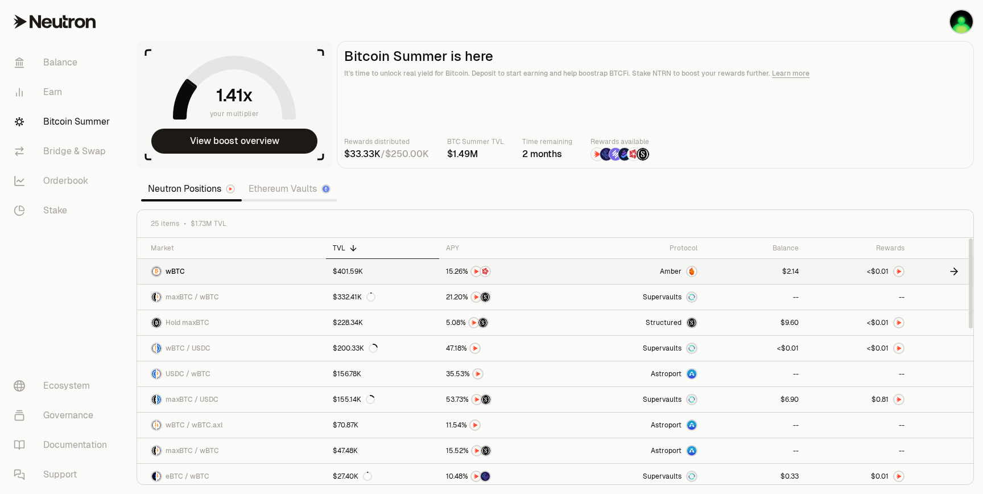
click at [947, 269] on link at bounding box center [943, 271] width 62 height 25
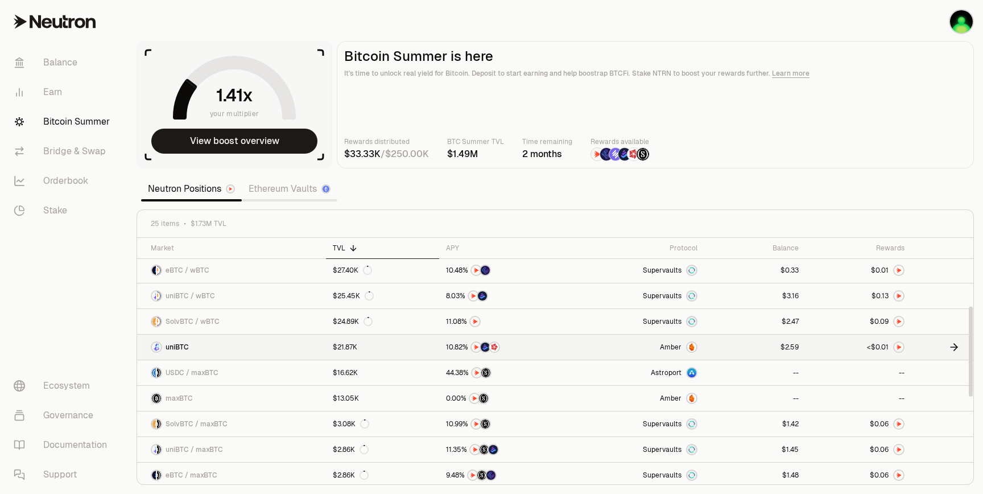
scroll to position [218, 0]
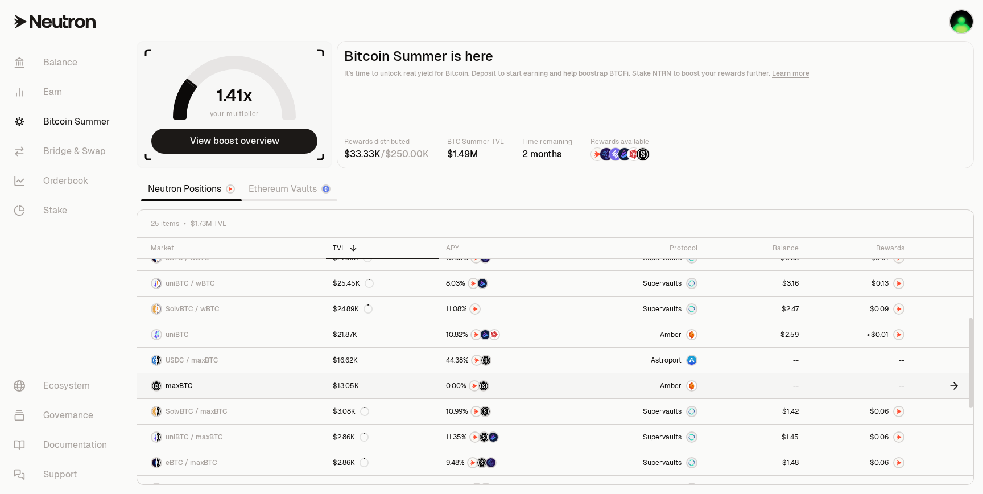
click at [954, 383] on icon at bounding box center [954, 385] width 11 height 11
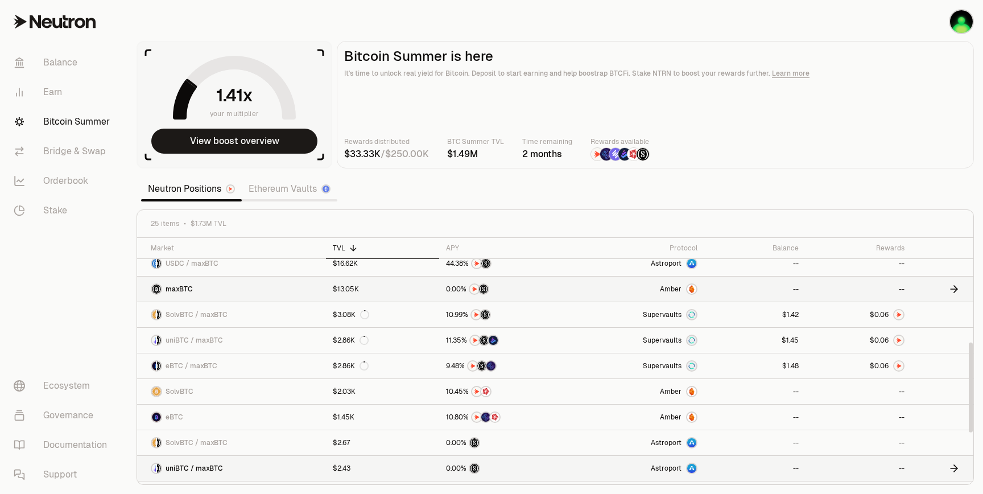
scroll to position [414, 0]
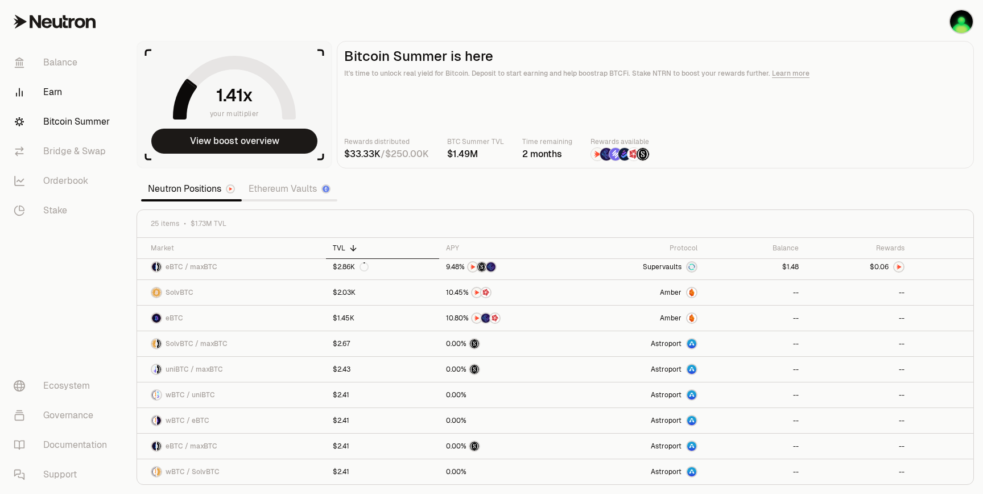
click at [60, 94] on link "Earn" at bounding box center [64, 92] width 118 height 30
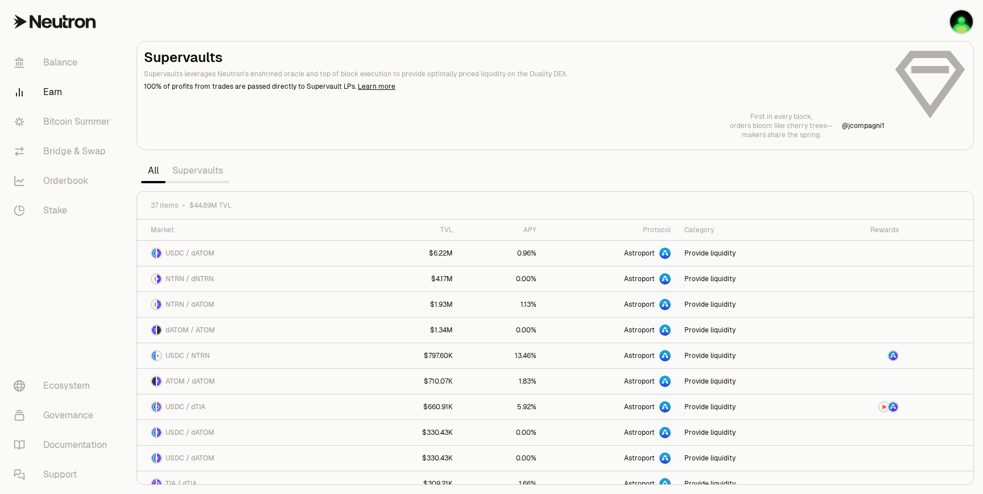
click at [218, 162] on link "Supervaults" at bounding box center [198, 170] width 64 height 23
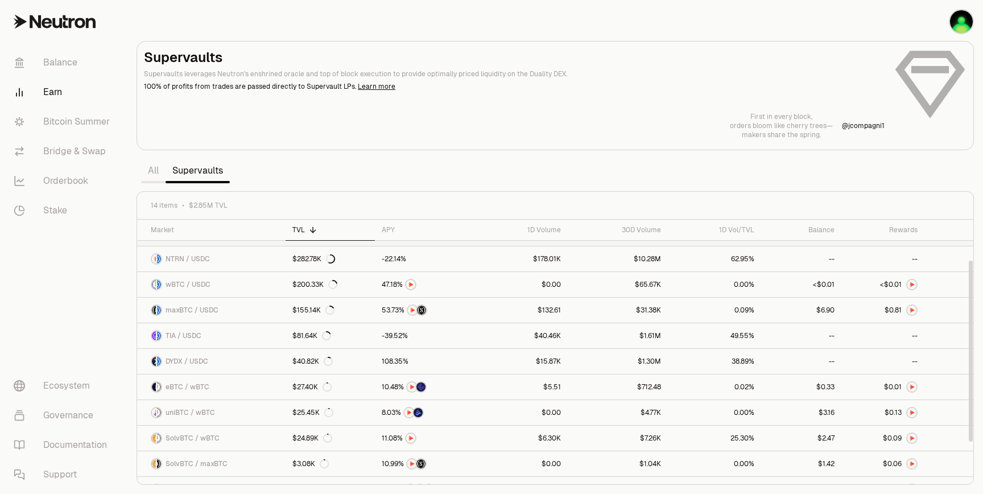
scroll to position [114, 0]
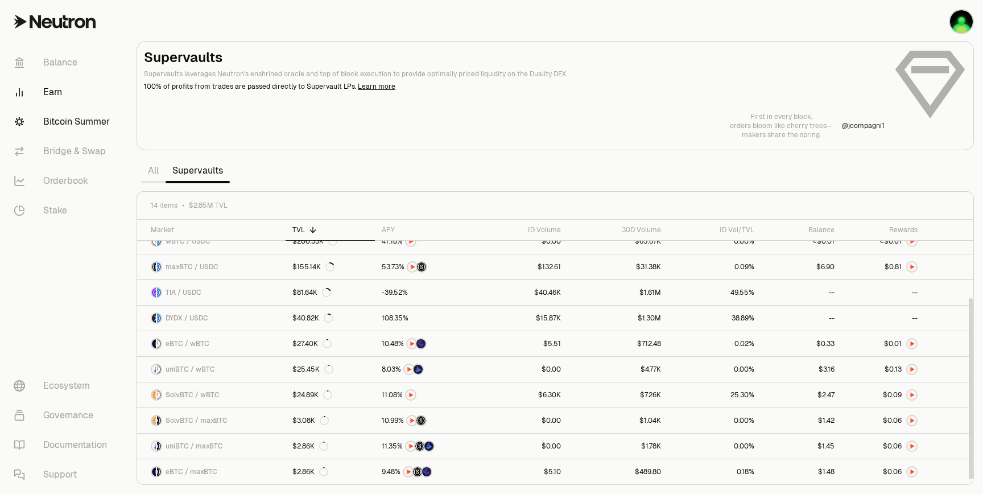
click at [84, 126] on link "Bitcoin Summer" at bounding box center [64, 122] width 118 height 30
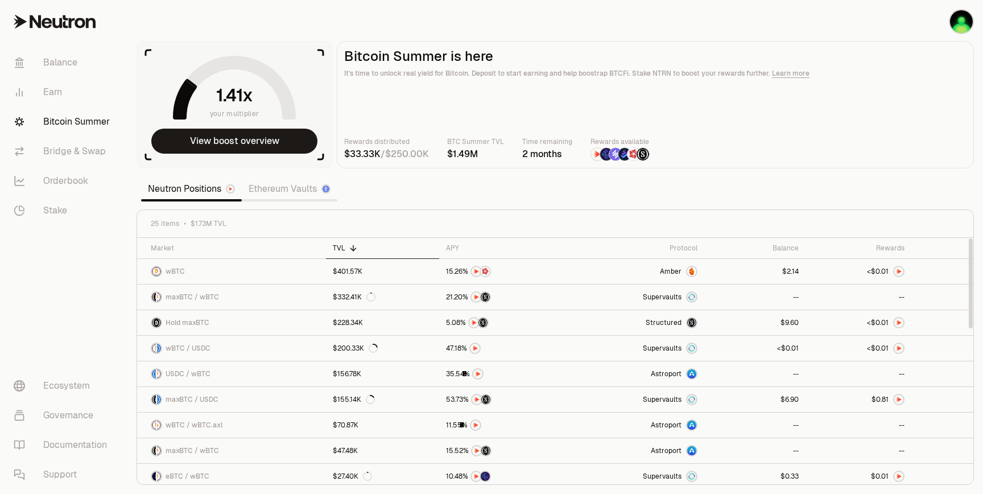
click at [272, 188] on link "Ethereum Vaults" at bounding box center [290, 189] width 96 height 23
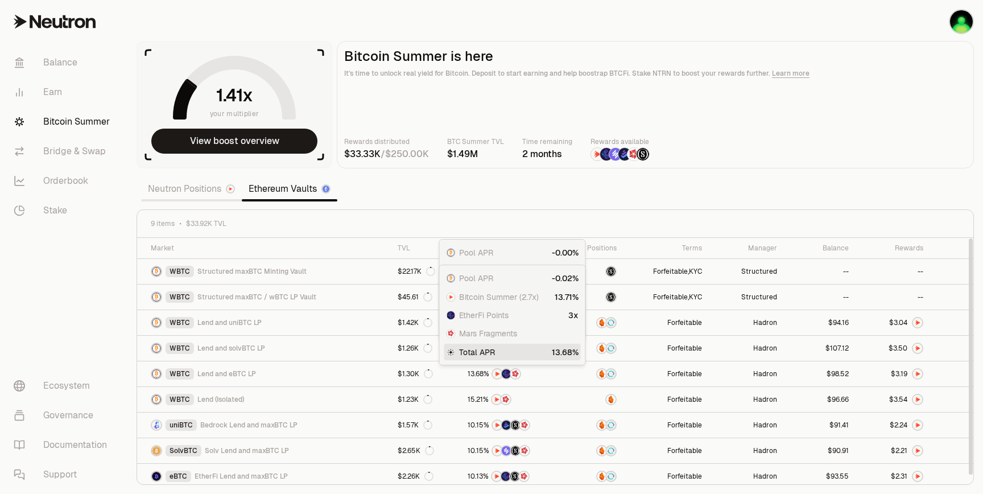
scroll to position [5, 0]
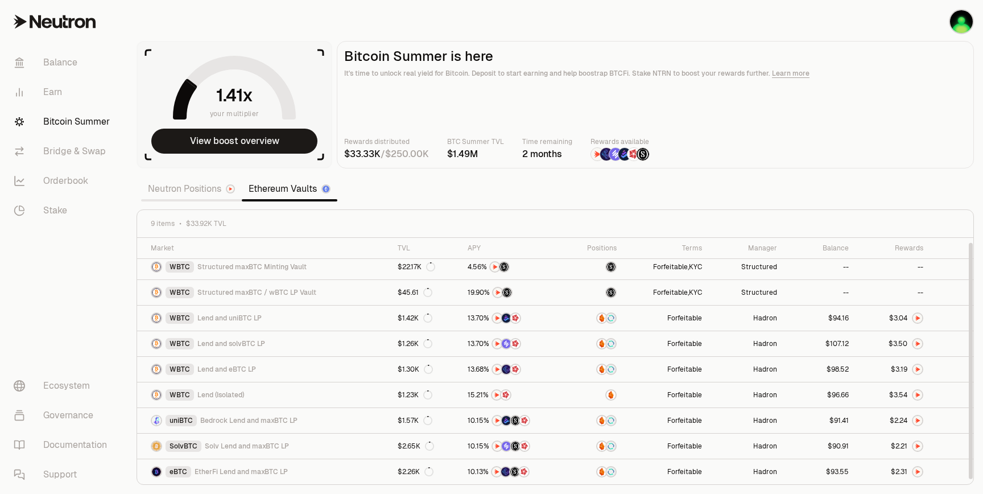
click at [218, 189] on link "Neutron Positions" at bounding box center [191, 189] width 101 height 23
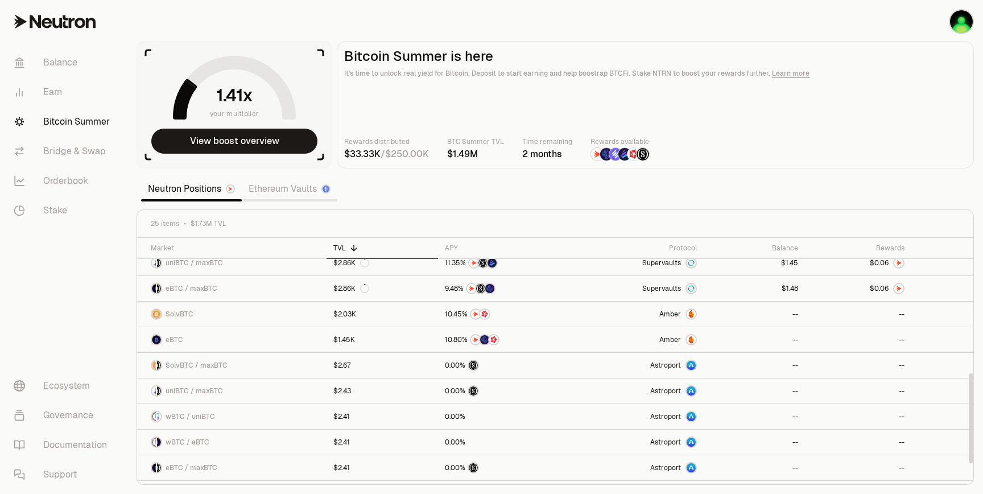
scroll to position [414, 0]
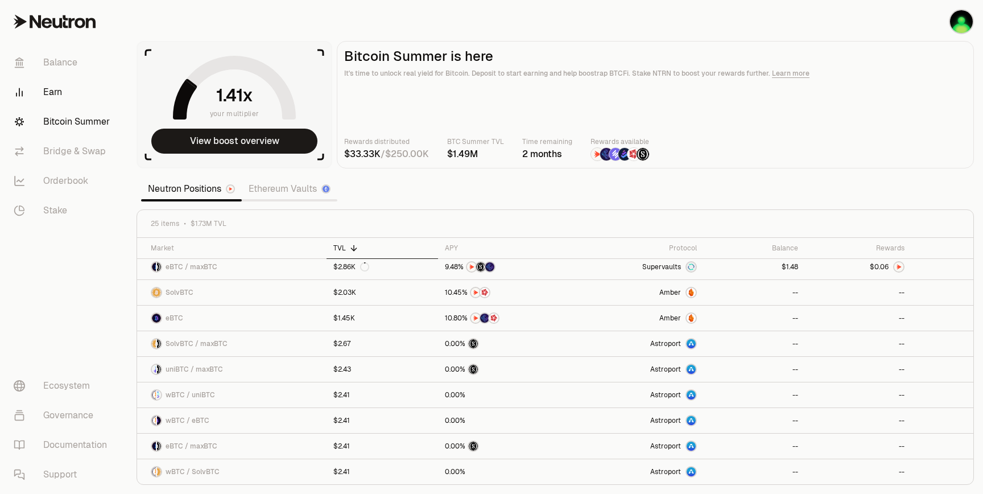
click at [56, 89] on link "Earn" at bounding box center [64, 92] width 118 height 30
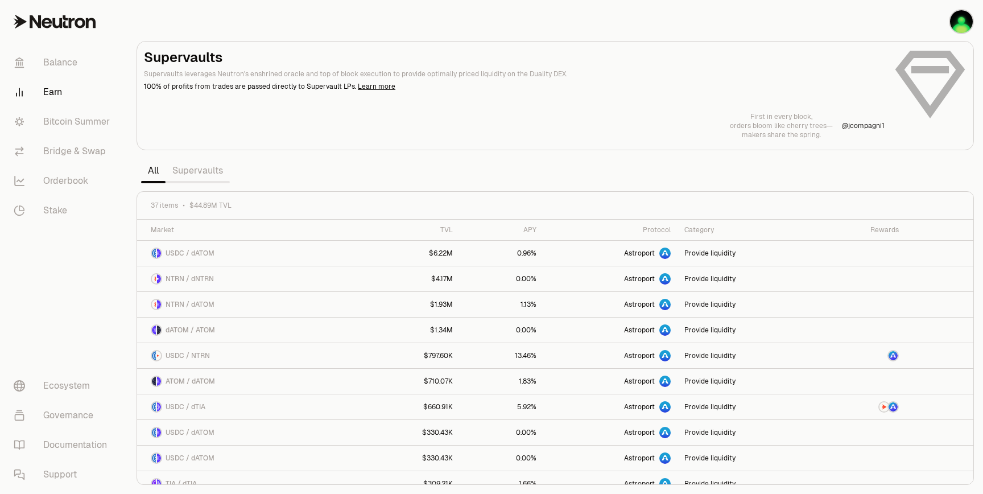
click at [197, 168] on link "Supervaults" at bounding box center [198, 170] width 64 height 23
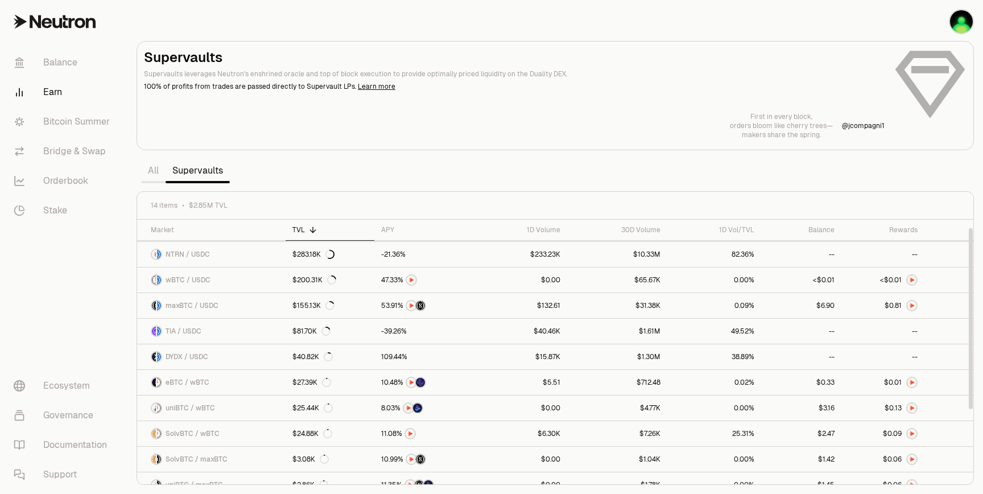
scroll to position [114, 0]
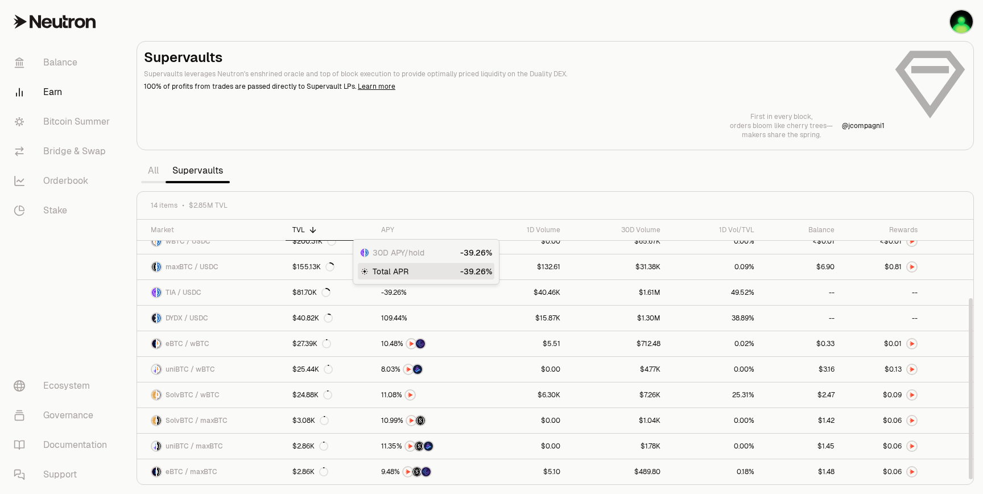
click at [422, 133] on div "First in every block, orders bloom like cherry trees— makers share the spring. …" at bounding box center [555, 125] width 823 height 27
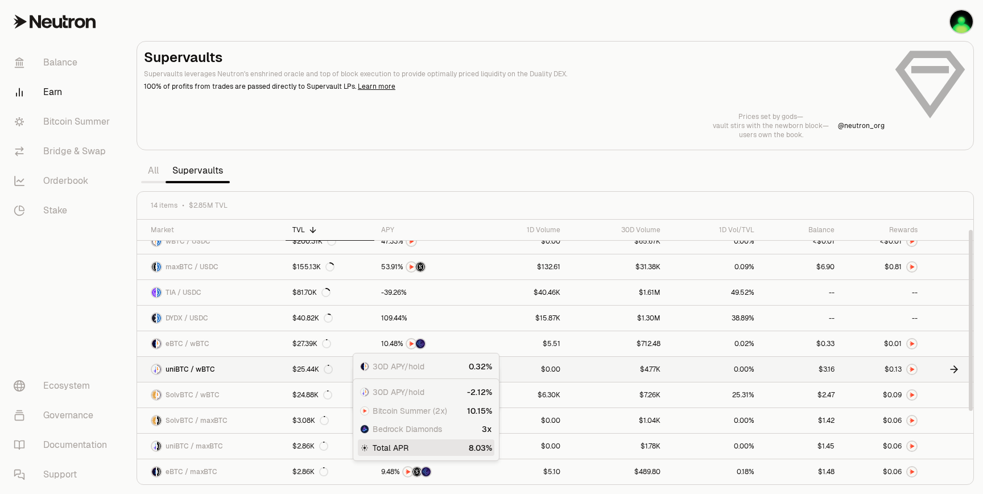
scroll to position [0, 0]
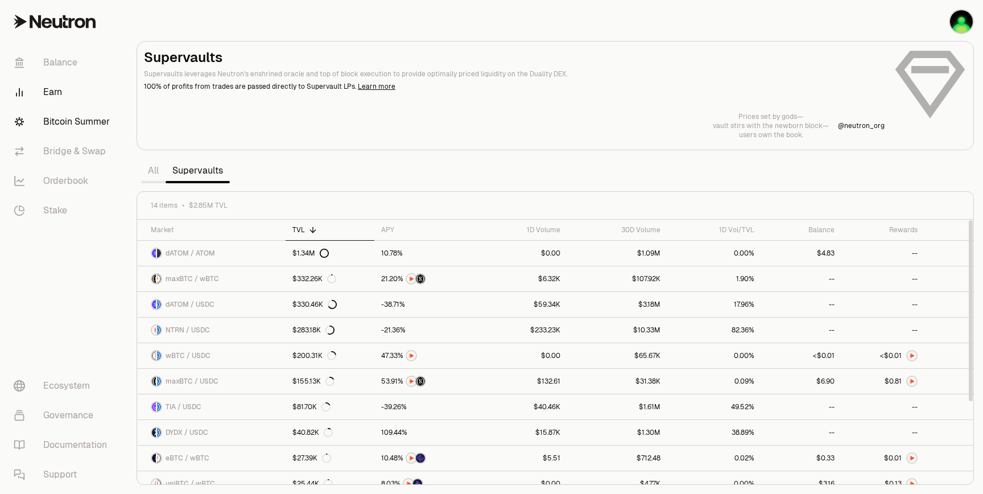
click at [83, 122] on link "Bitcoin Summer" at bounding box center [64, 122] width 118 height 30
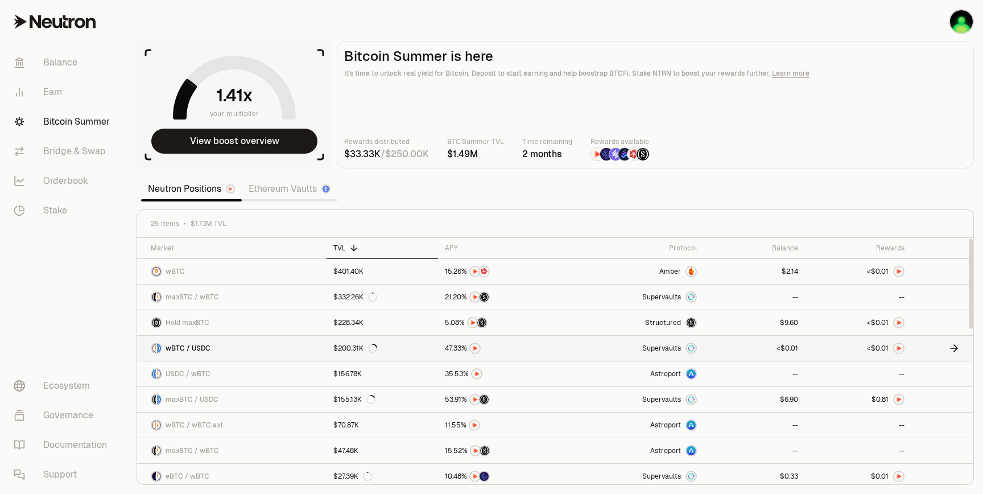
scroll to position [3, 0]
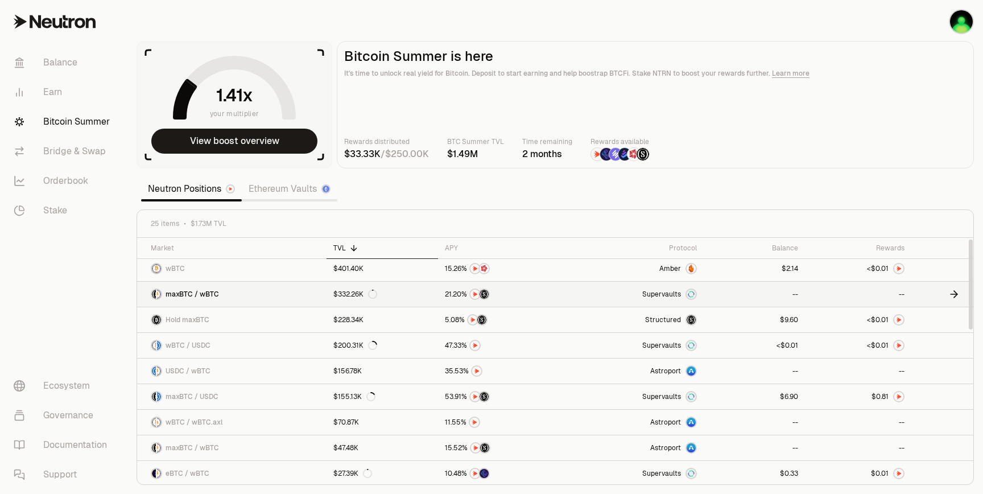
click at [955, 288] on icon at bounding box center [954, 293] width 11 height 11
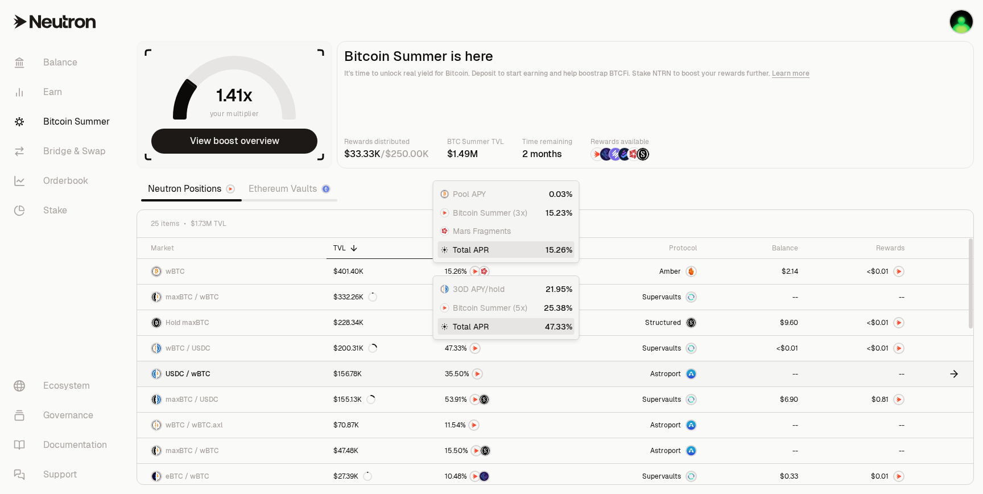
click at [539, 379] on div at bounding box center [504, 373] width 119 height 11
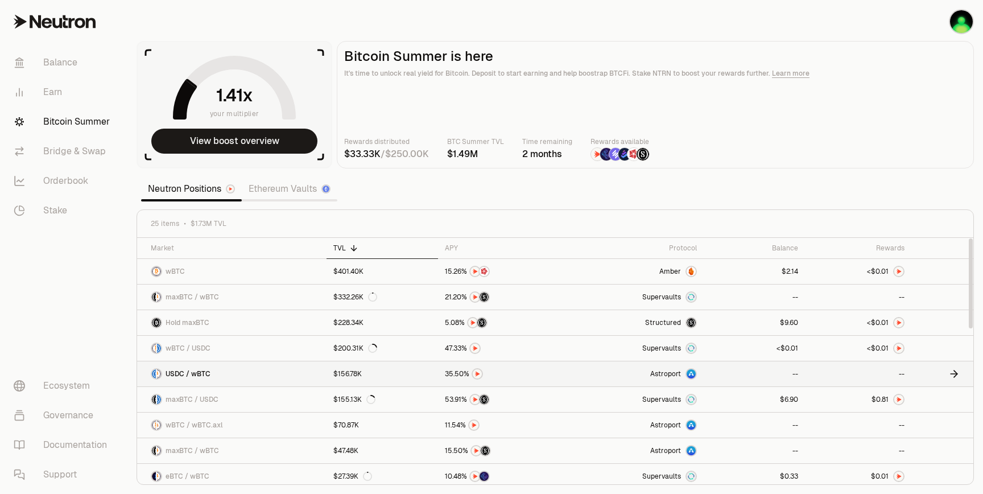
click at [943, 374] on link at bounding box center [943, 373] width 62 height 25
click at [952, 374] on icon at bounding box center [954, 374] width 7 height 0
click at [519, 183] on section "your multiplier View boost overview Bitcoin Summer is here It's time to unlock …" at bounding box center [555, 247] width 856 height 494
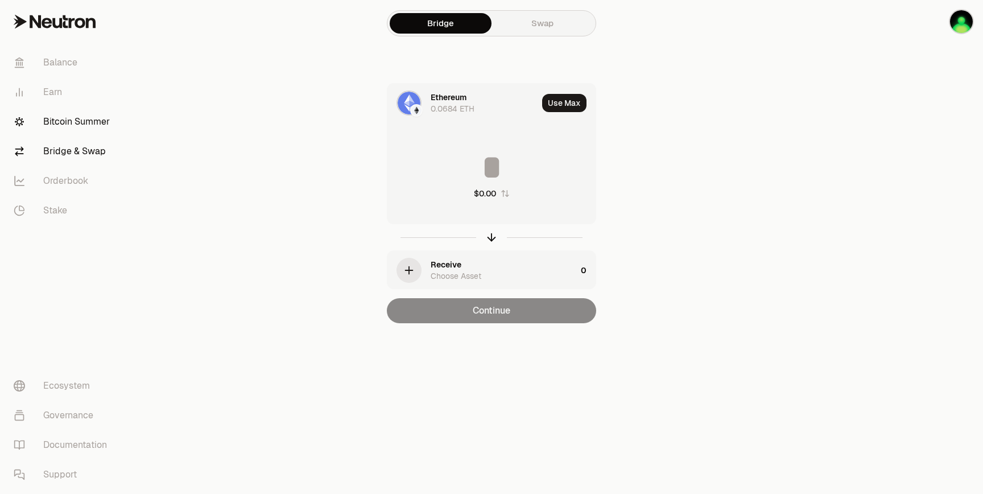
click at [65, 118] on link "Bitcoin Summer" at bounding box center [64, 122] width 118 height 30
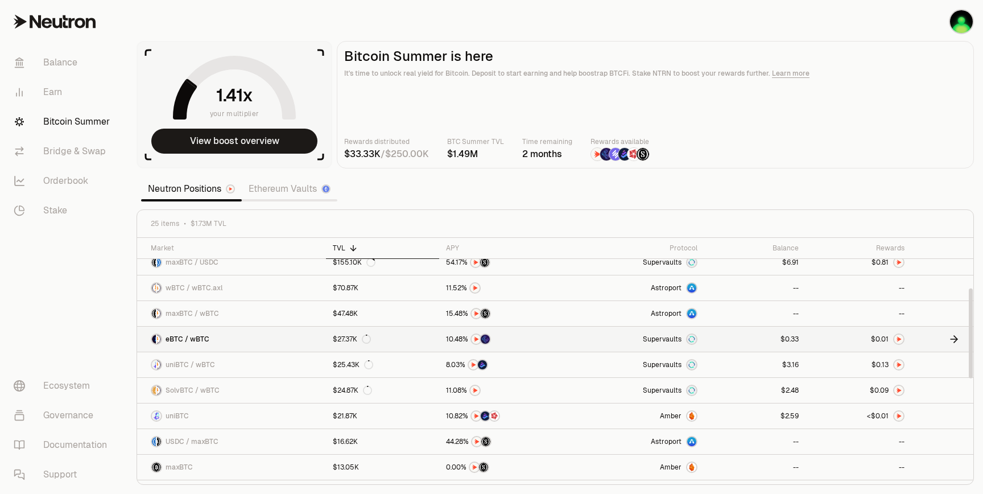
scroll to position [162, 0]
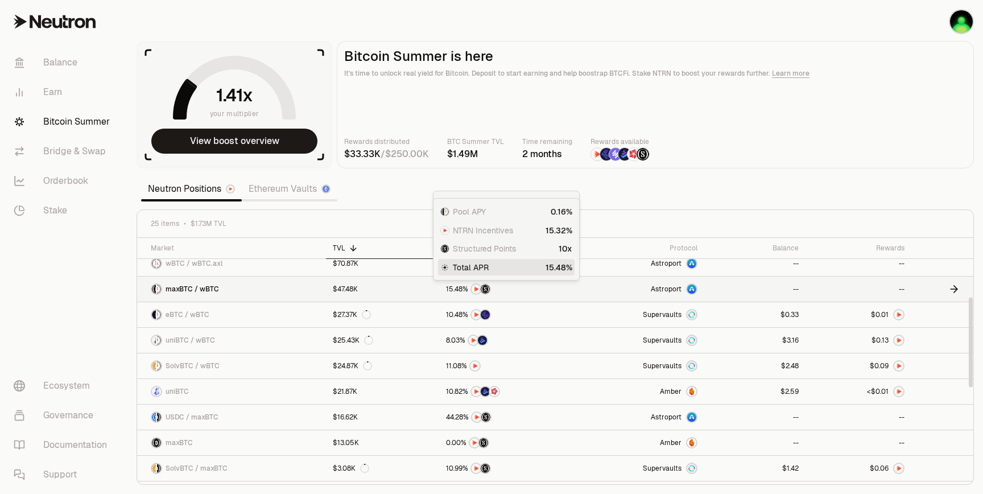
click at [487, 299] on link at bounding box center [505, 289] width 133 height 25
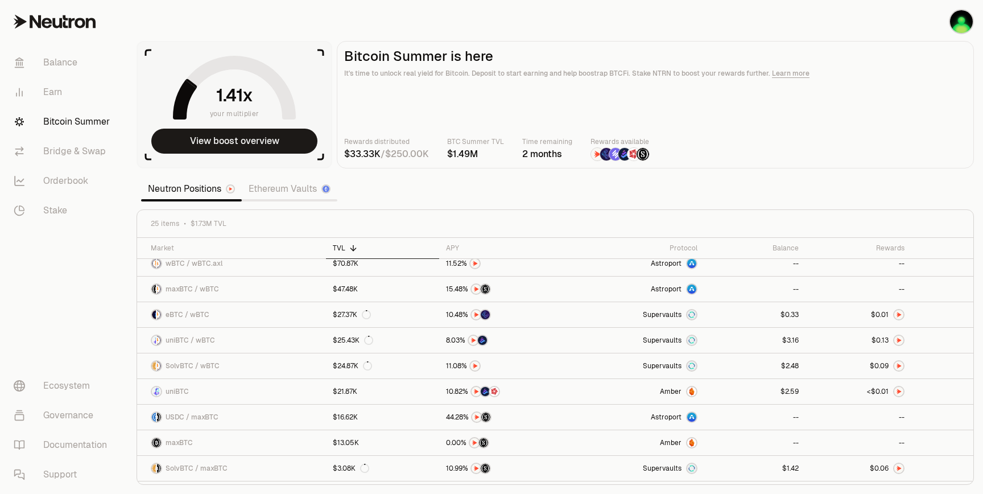
click at [277, 191] on link "Ethereum Vaults" at bounding box center [290, 189] width 96 height 23
